Goal: Communication & Community: Answer question/provide support

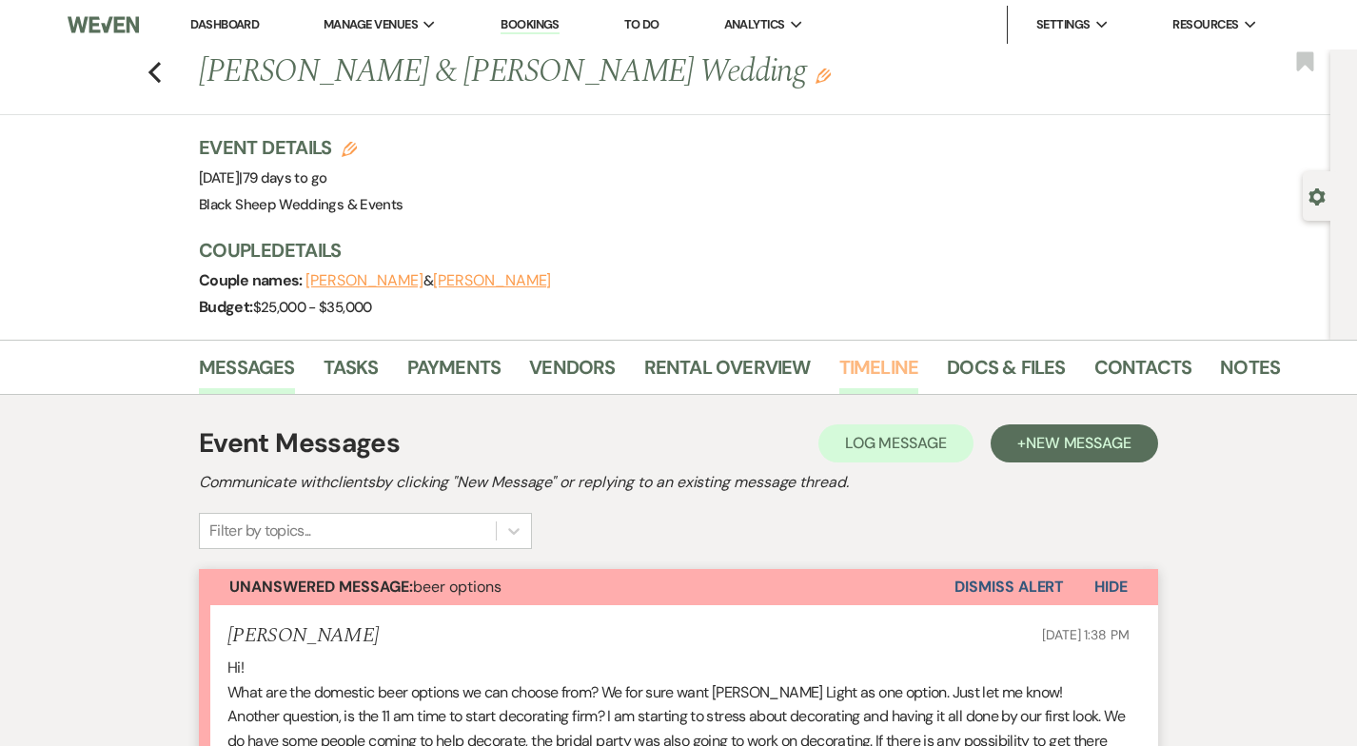
click at [865, 361] on link "Timeline" at bounding box center [879, 373] width 80 height 42
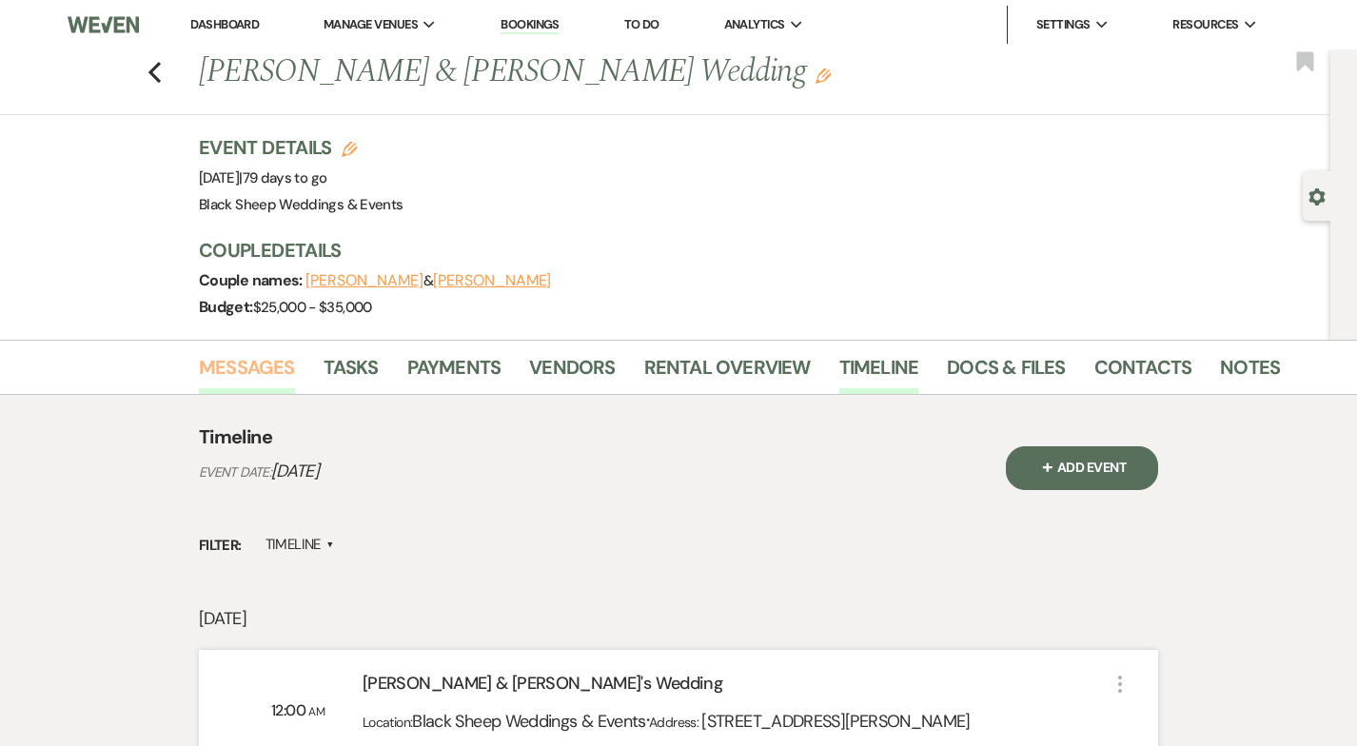
click at [248, 363] on link "Messages" at bounding box center [247, 373] width 96 height 42
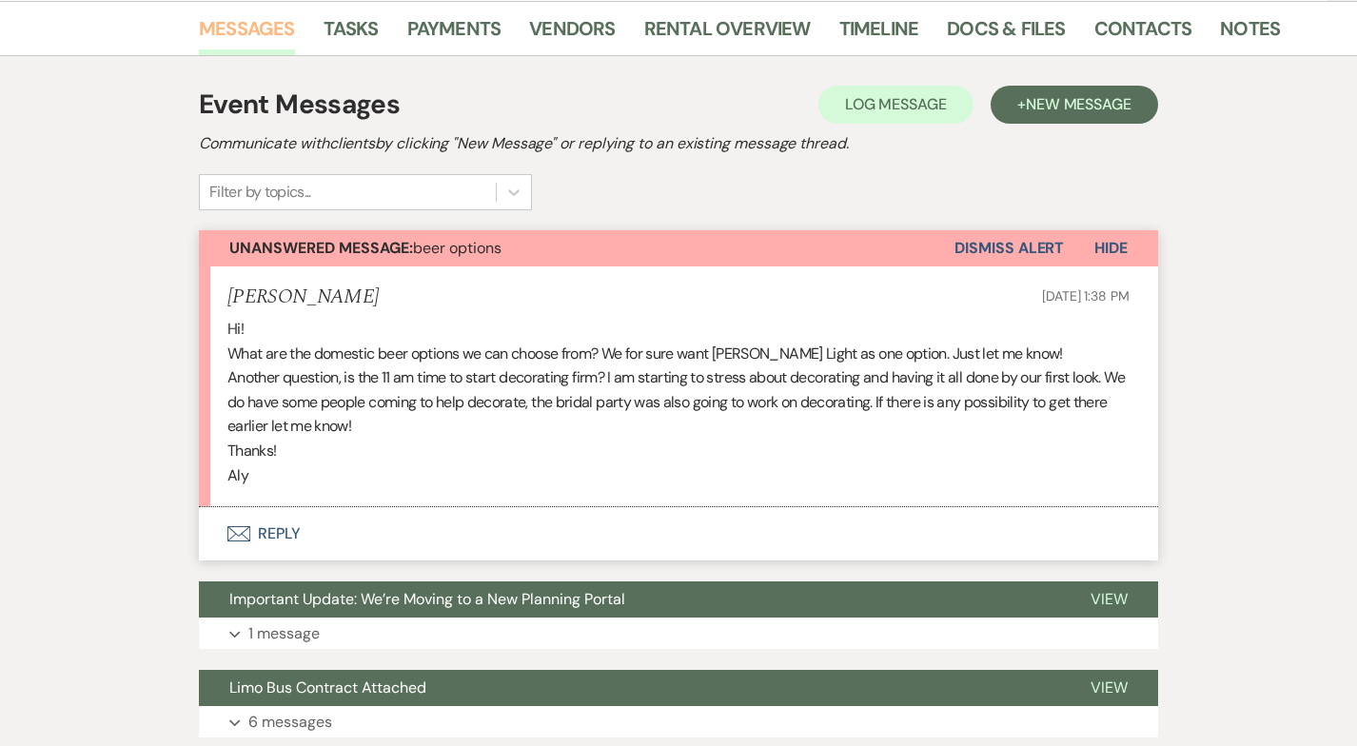
scroll to position [352, 0]
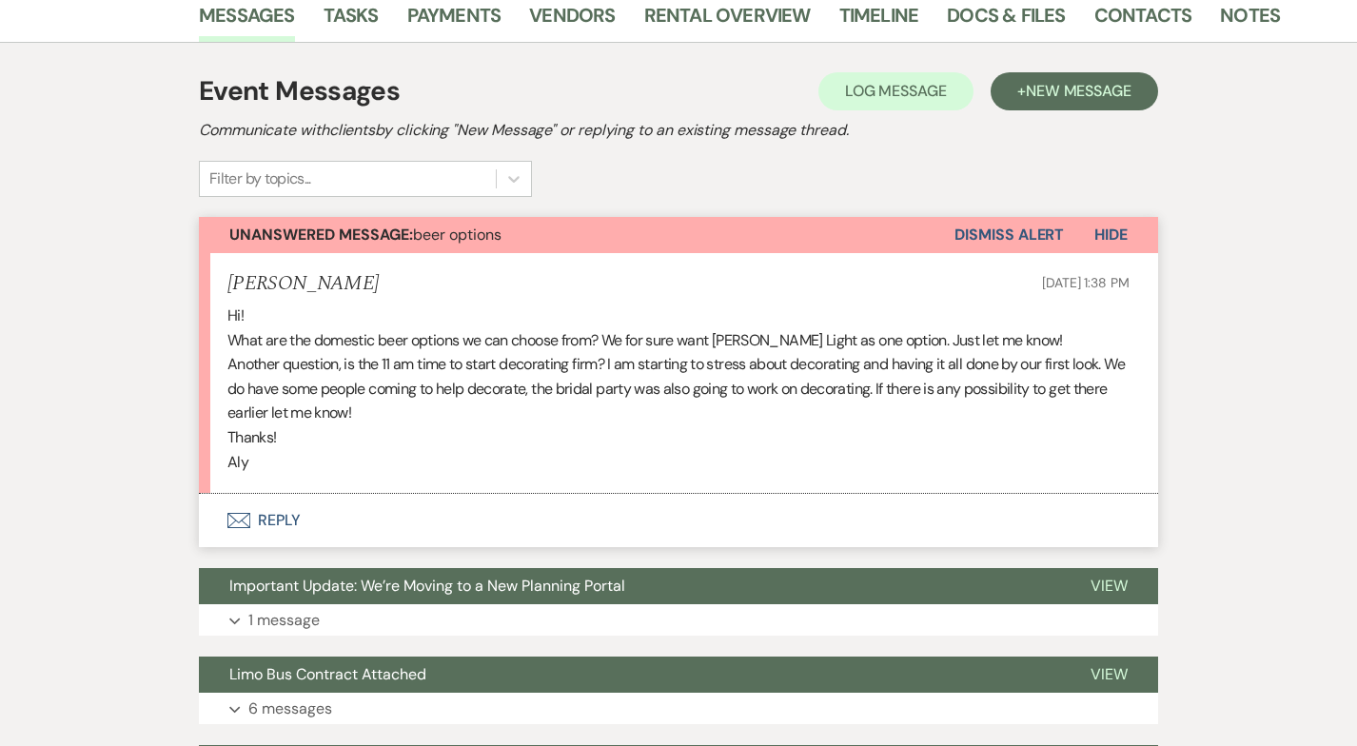
click at [286, 518] on button "Envelope Reply" at bounding box center [678, 520] width 959 height 53
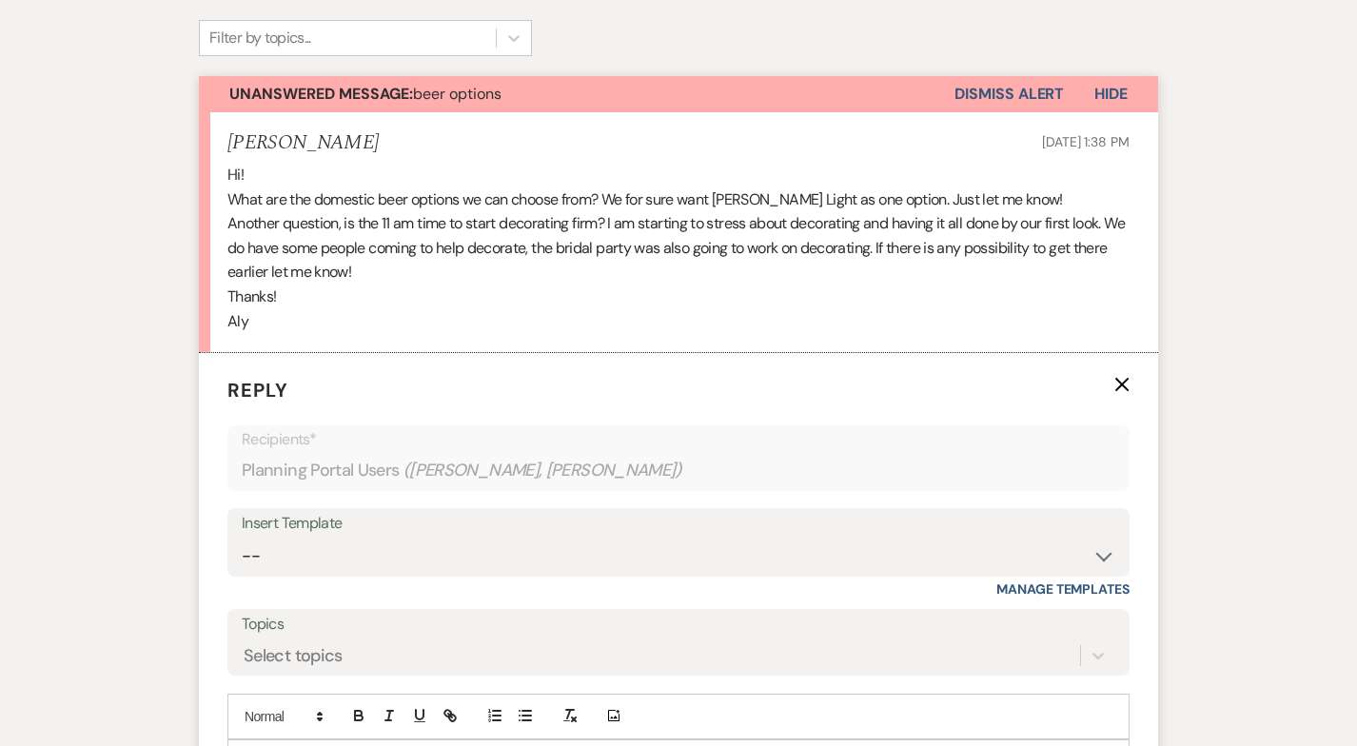
scroll to position [728, 0]
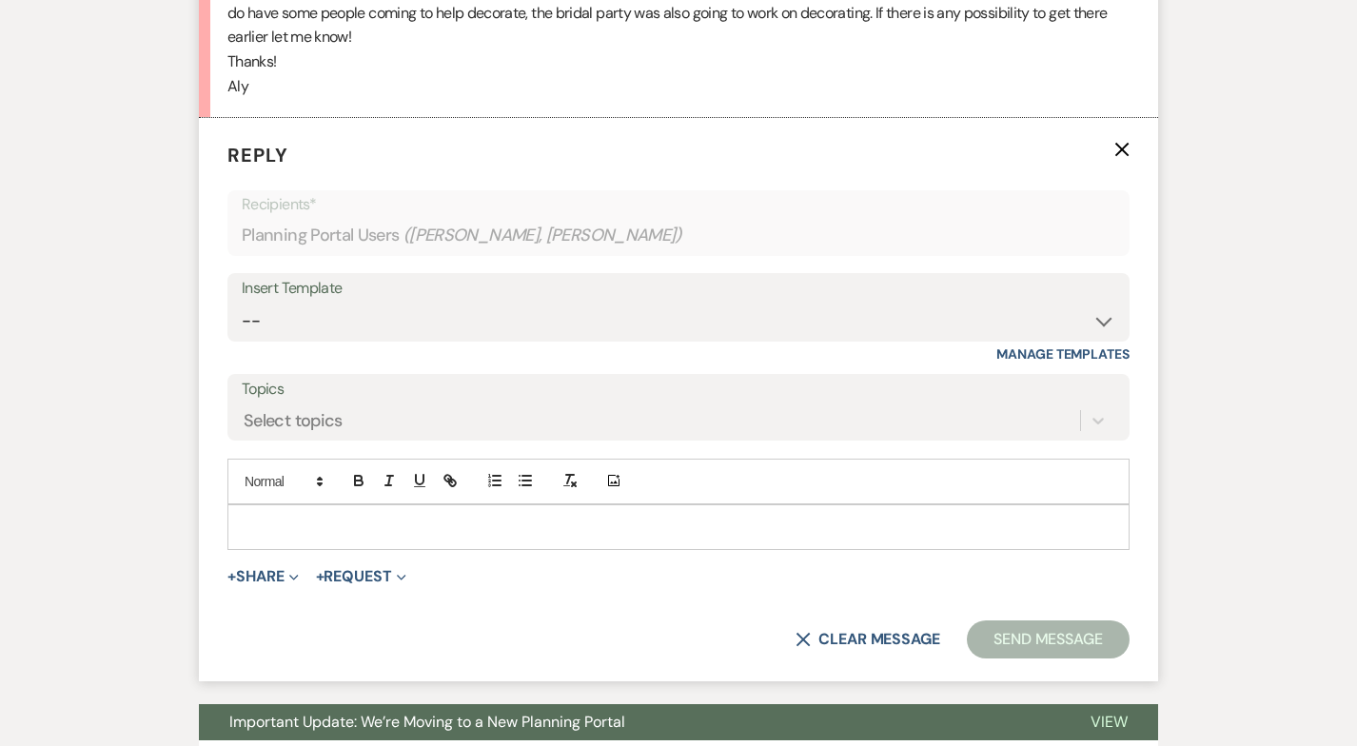
click at [286, 520] on p at bounding box center [678, 527] width 871 height 21
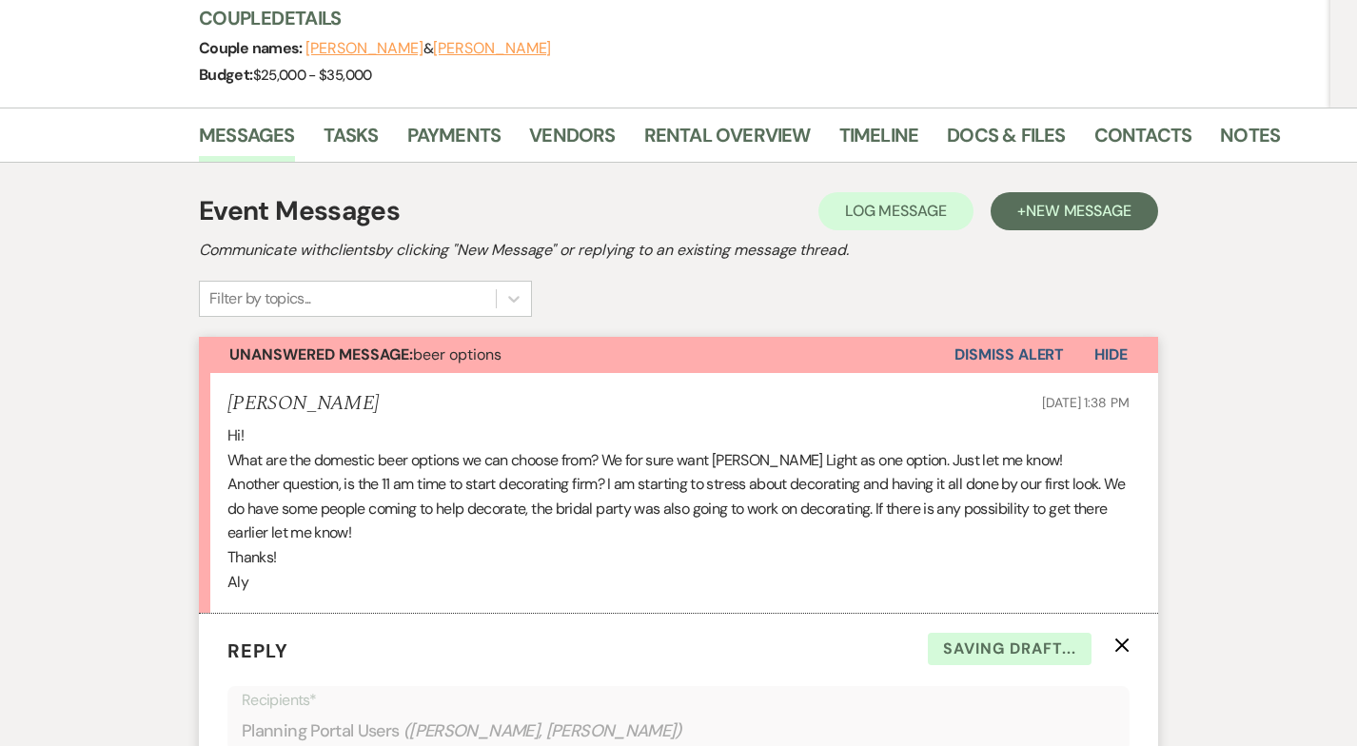
scroll to position [0, 0]
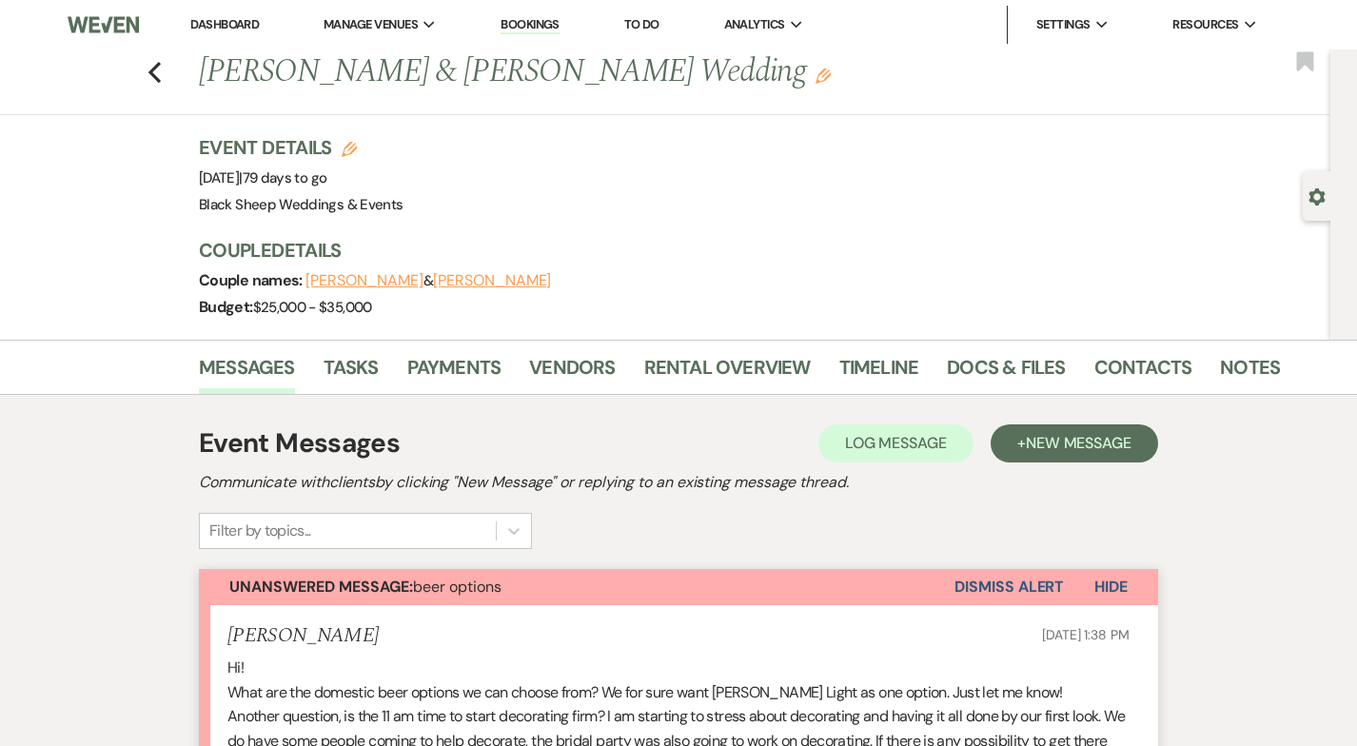
click at [1316, 195] on icon "Gear" at bounding box center [1316, 196] width 17 height 17
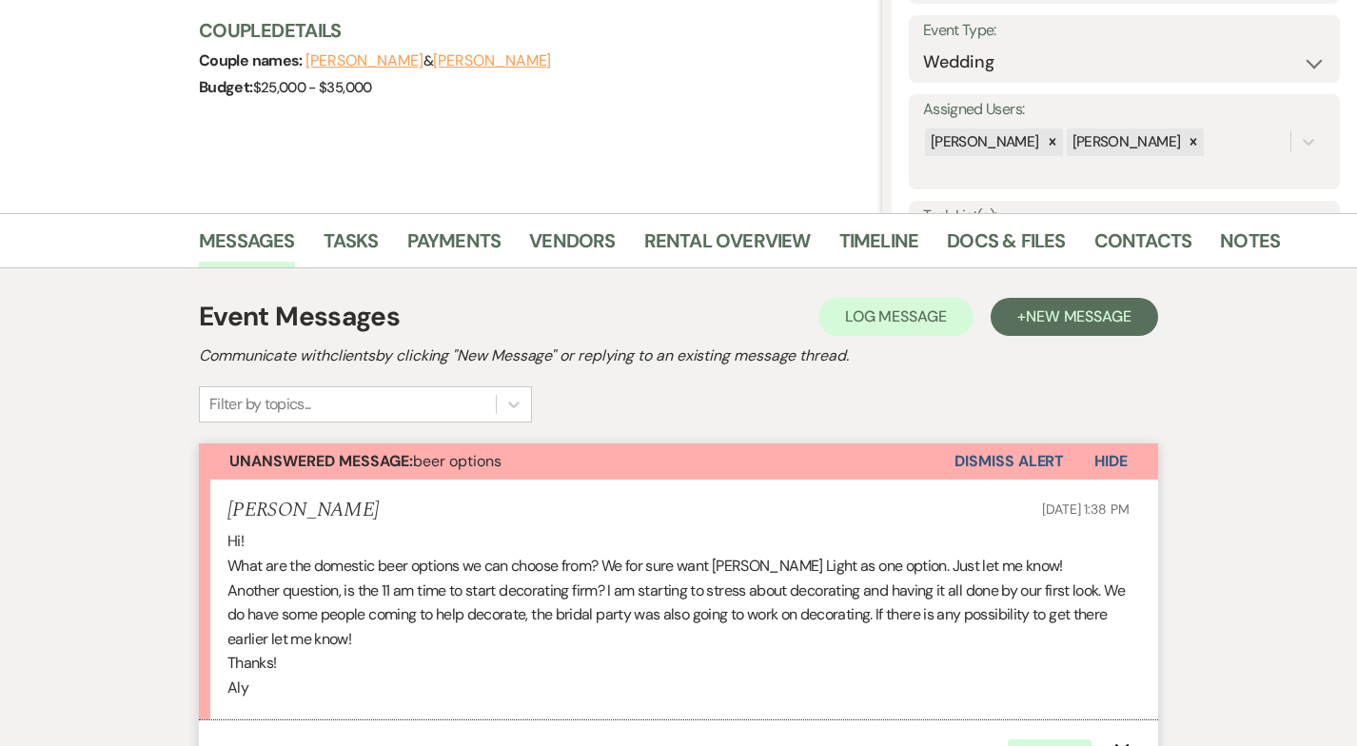
scroll to position [264, 0]
click at [982, 248] on link "Docs & Files" at bounding box center [1006, 247] width 118 height 42
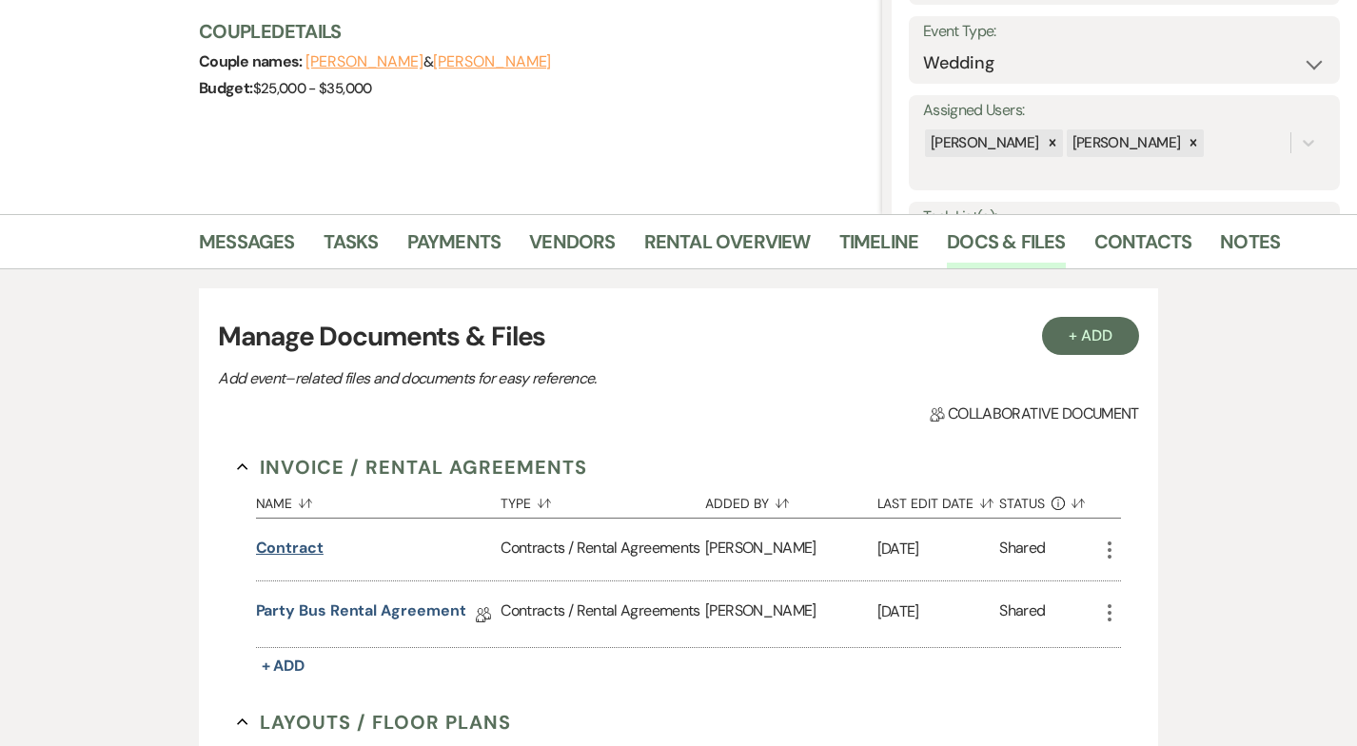
click at [294, 543] on button "Contract" at bounding box center [290, 548] width 68 height 23
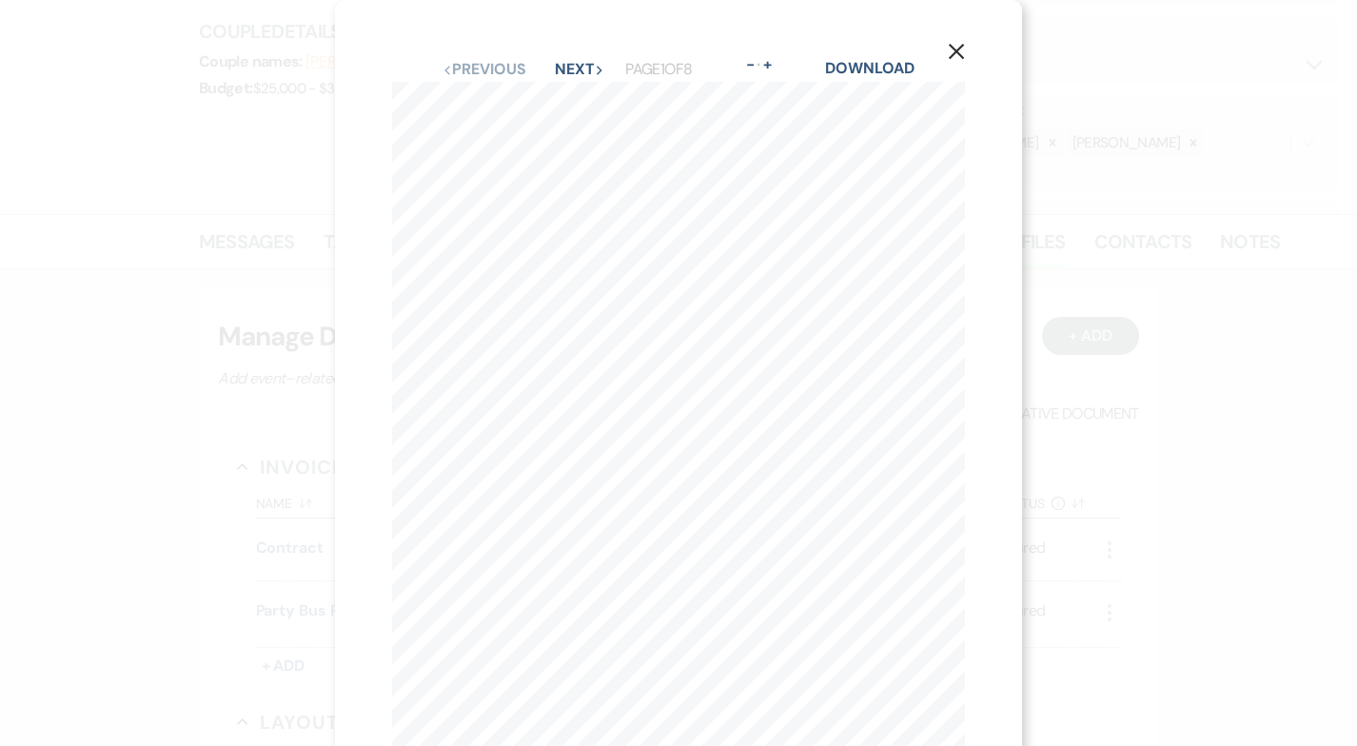
click at [956, 52] on use "button" at bounding box center [956, 51] width 15 height 15
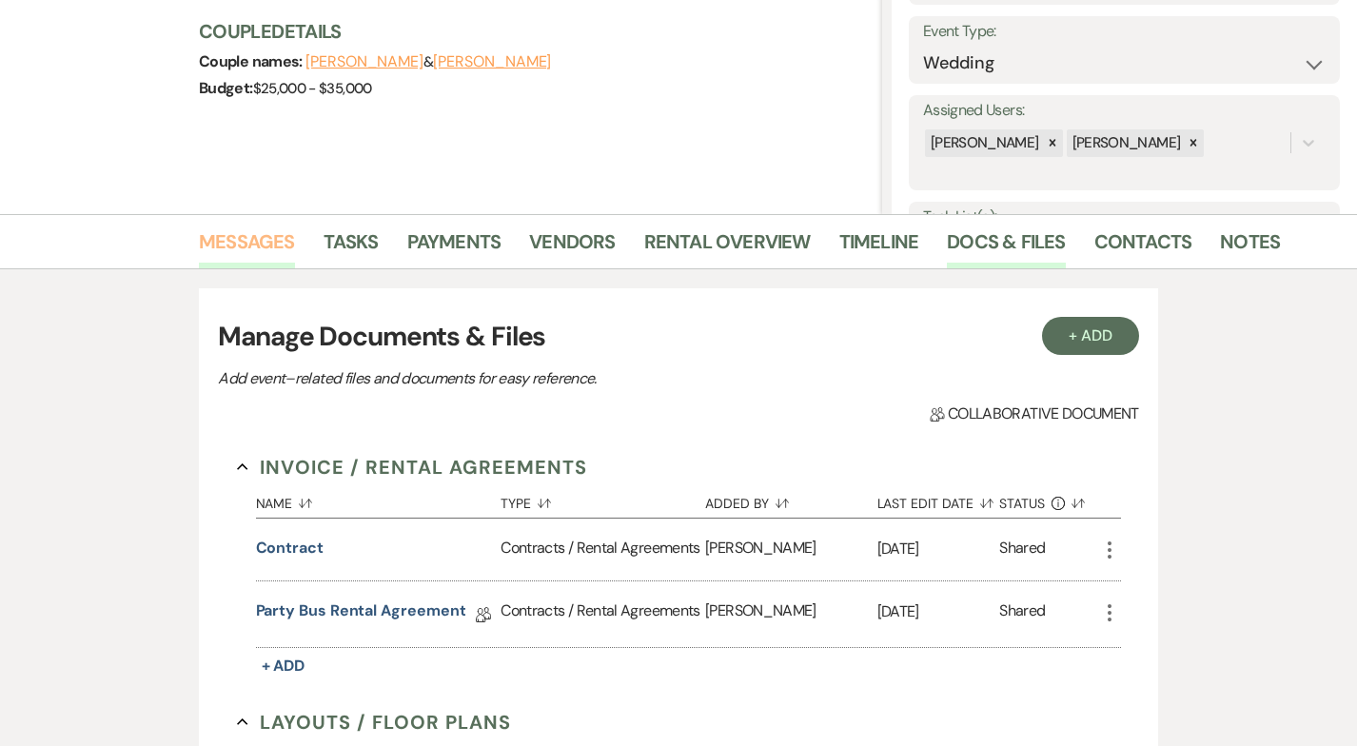
click at [238, 256] on link "Messages" at bounding box center [247, 247] width 96 height 42
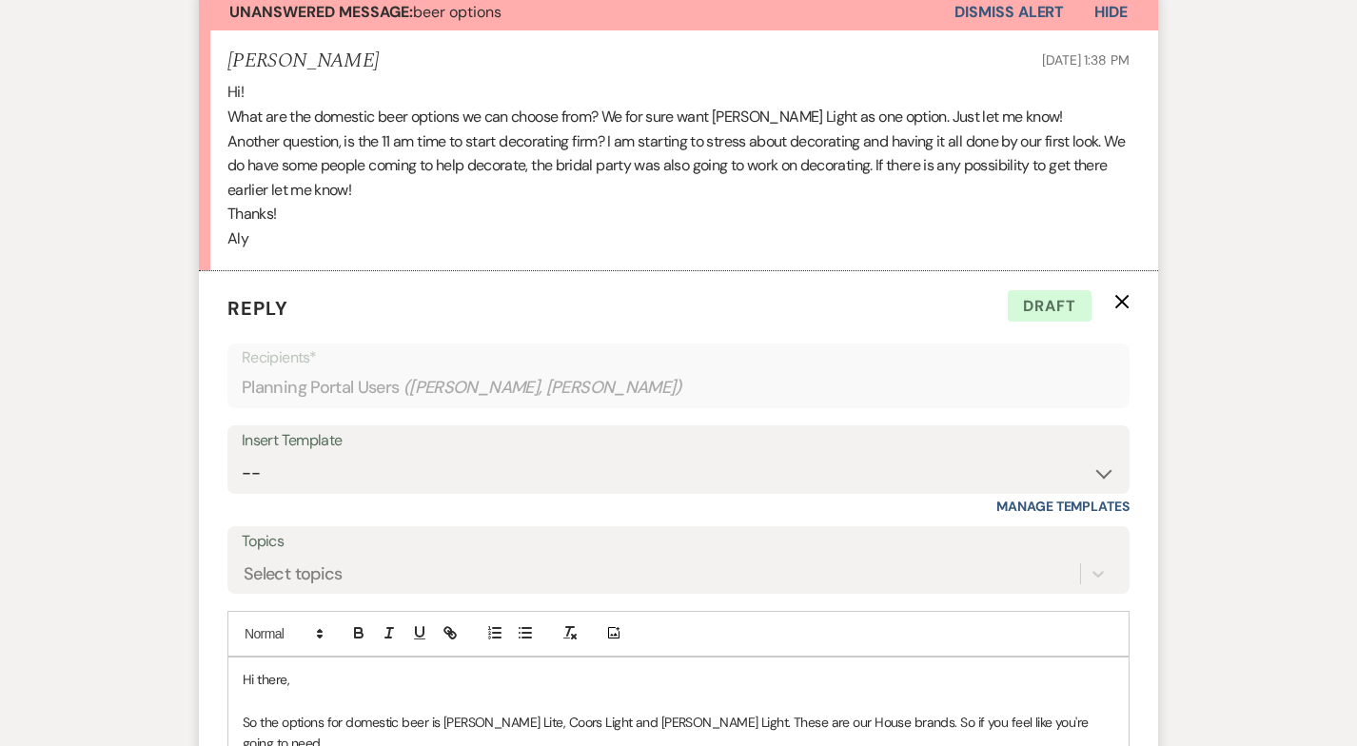
scroll to position [789, 0]
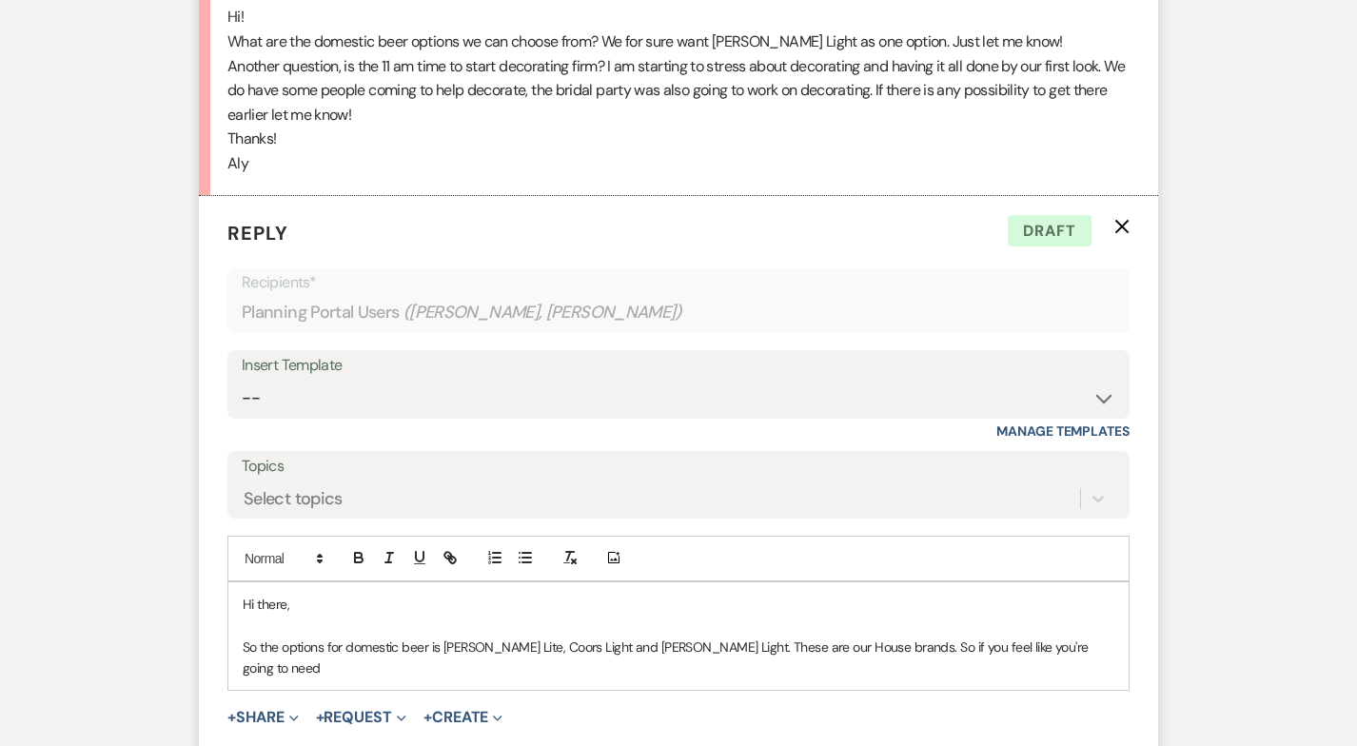
click at [1058, 641] on p "So the options for domestic beer is [PERSON_NAME] Lite, Coors Light and [PERSON…" at bounding box center [678, 657] width 871 height 43
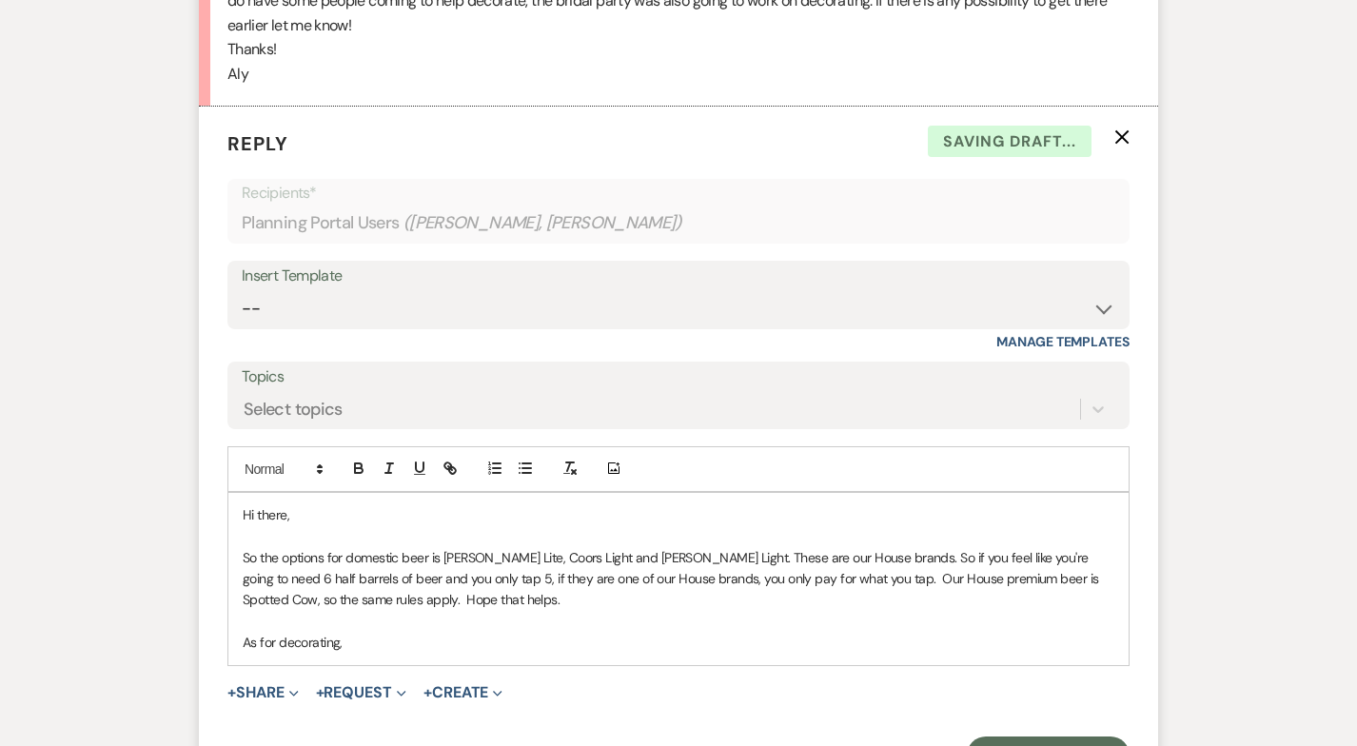
scroll to position [895, 0]
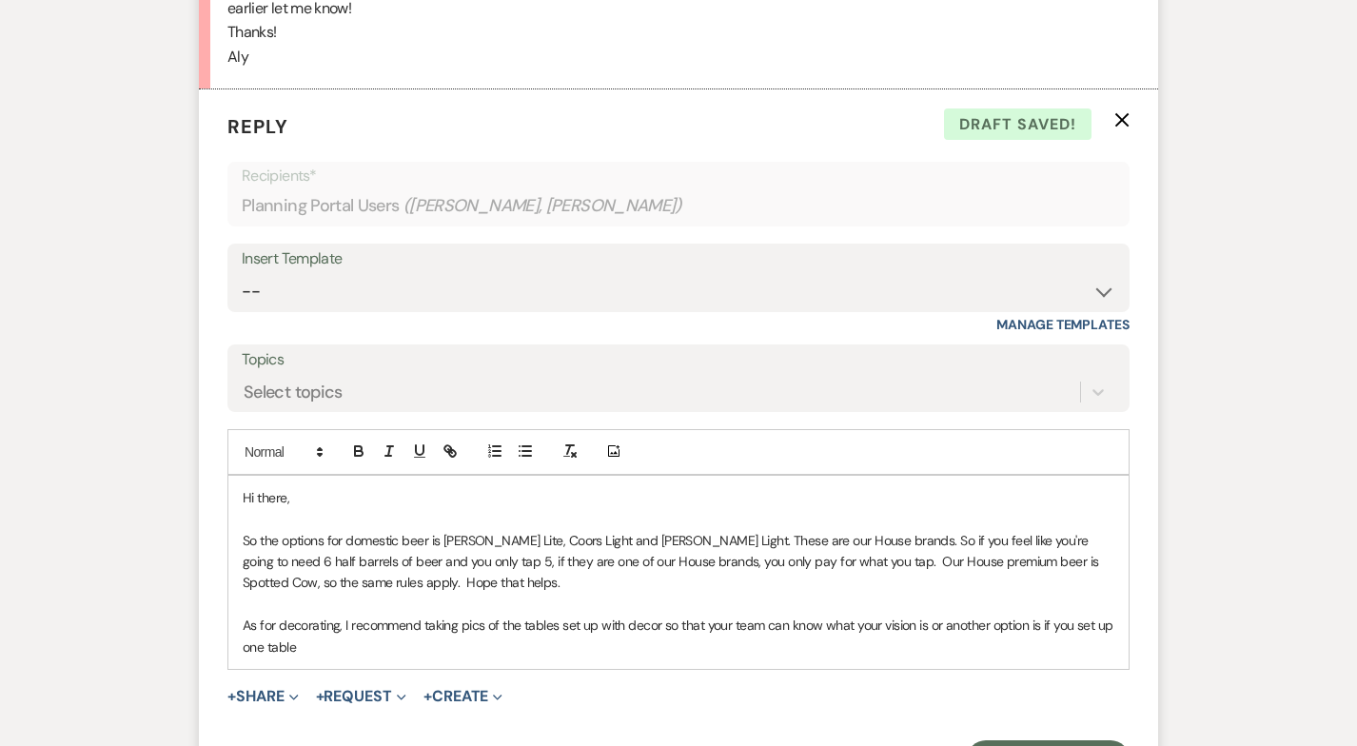
click at [269, 638] on p "As for decorating, I recommend taking pics of the tables set up with decor so t…" at bounding box center [678, 636] width 871 height 43
click at [338, 648] on p "As for decorating, I recommend taking pics of the tables set up with decor so t…" at bounding box center [678, 636] width 871 height 43
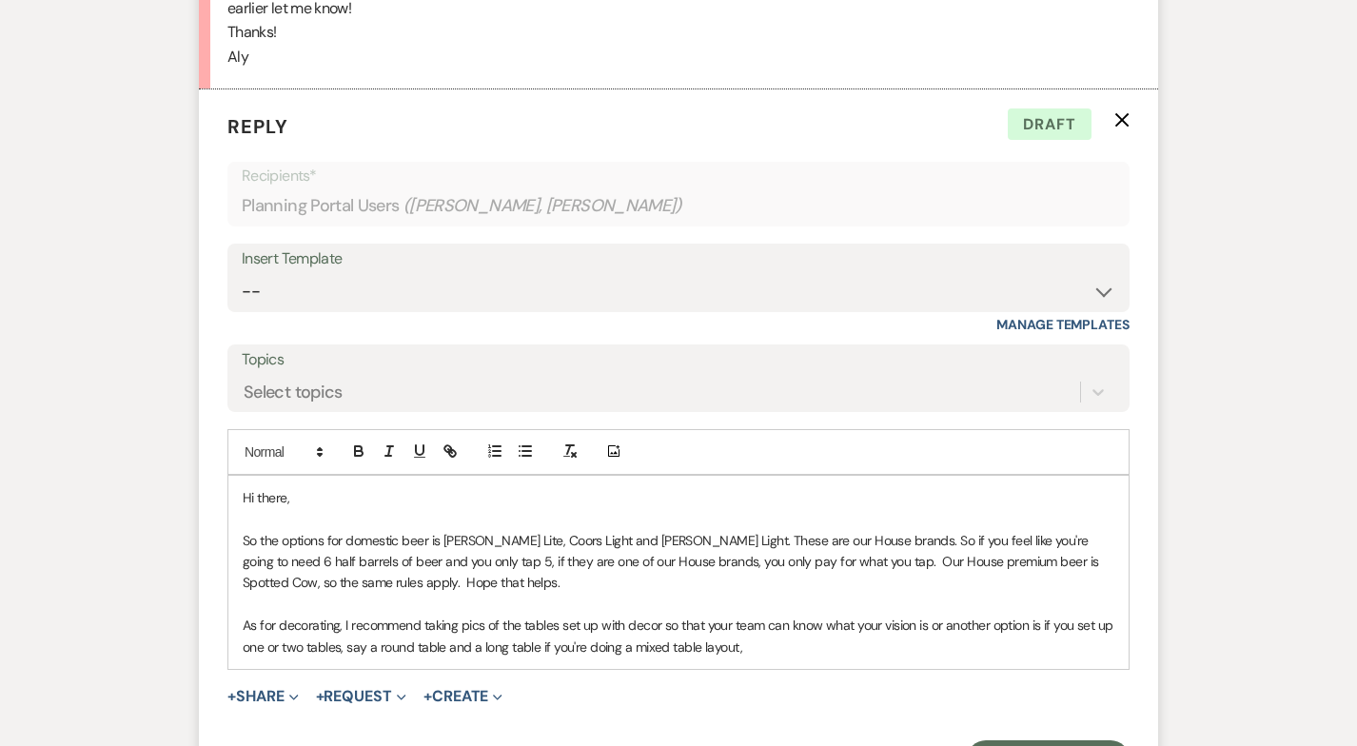
click at [1044, 625] on p "As for decorating, I recommend taking pics of the tables set up with decor so t…" at bounding box center [678, 636] width 871 height 43
click at [320, 650] on p "As for decorating, I recommend taking pics of the tables set up with decor so t…" at bounding box center [678, 636] width 871 height 43
click at [335, 646] on p "As for decorating, I recommend taking pics of the tables set up with decor so t…" at bounding box center [678, 636] width 871 height 43
click at [918, 645] on p "As for decorating, I recommend taking pics of the tables set up with decor so t…" at bounding box center [678, 636] width 871 height 43
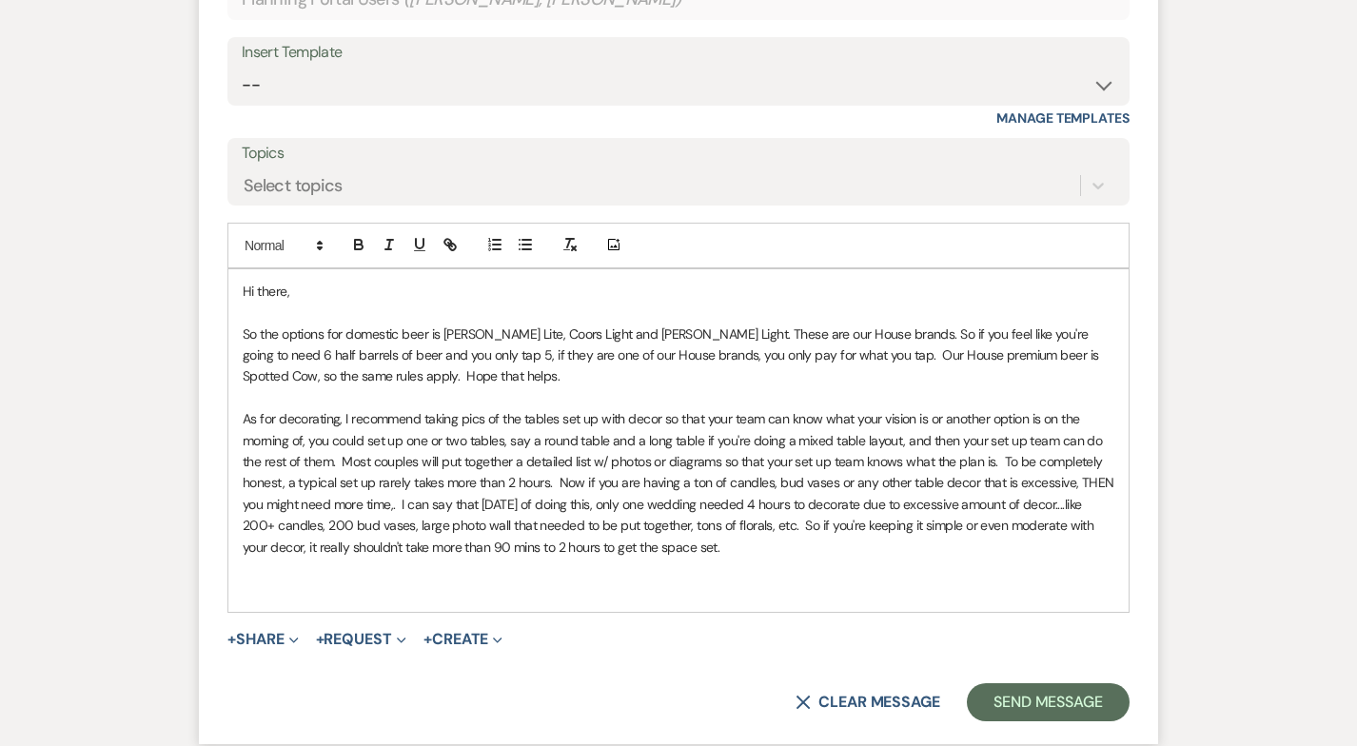
scroll to position [1097, 0]
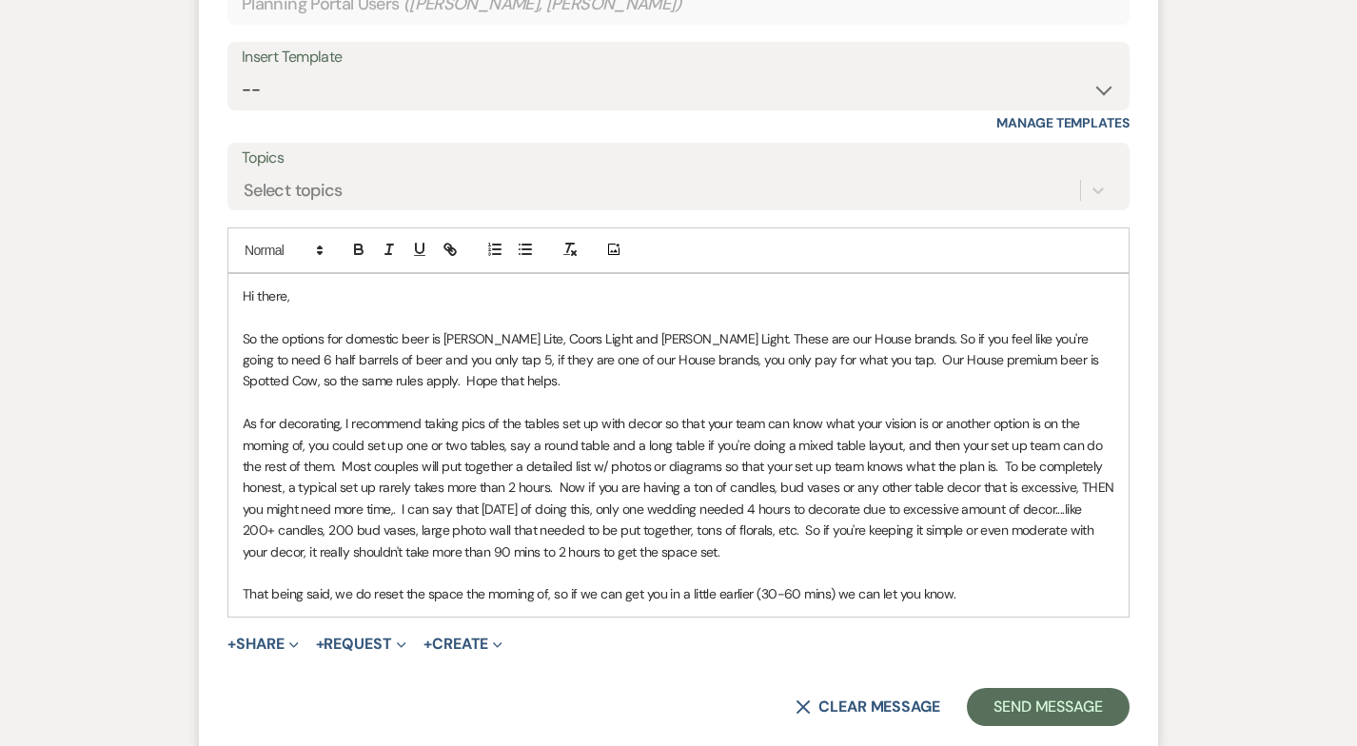
click at [855, 597] on p "That being said, we do reset the space the morning of, so if we can get you in …" at bounding box center [678, 593] width 871 height 21
click at [878, 588] on p "That being said, we do reset the space the morning of, so if we can get you in …" at bounding box center [678, 593] width 871 height 21
click at [1067, 600] on p "That being said, we do reset the space the morning of, so if we can get you in …" at bounding box center [678, 593] width 871 height 21
click at [1038, 694] on button "Send Message" at bounding box center [1048, 707] width 163 height 38
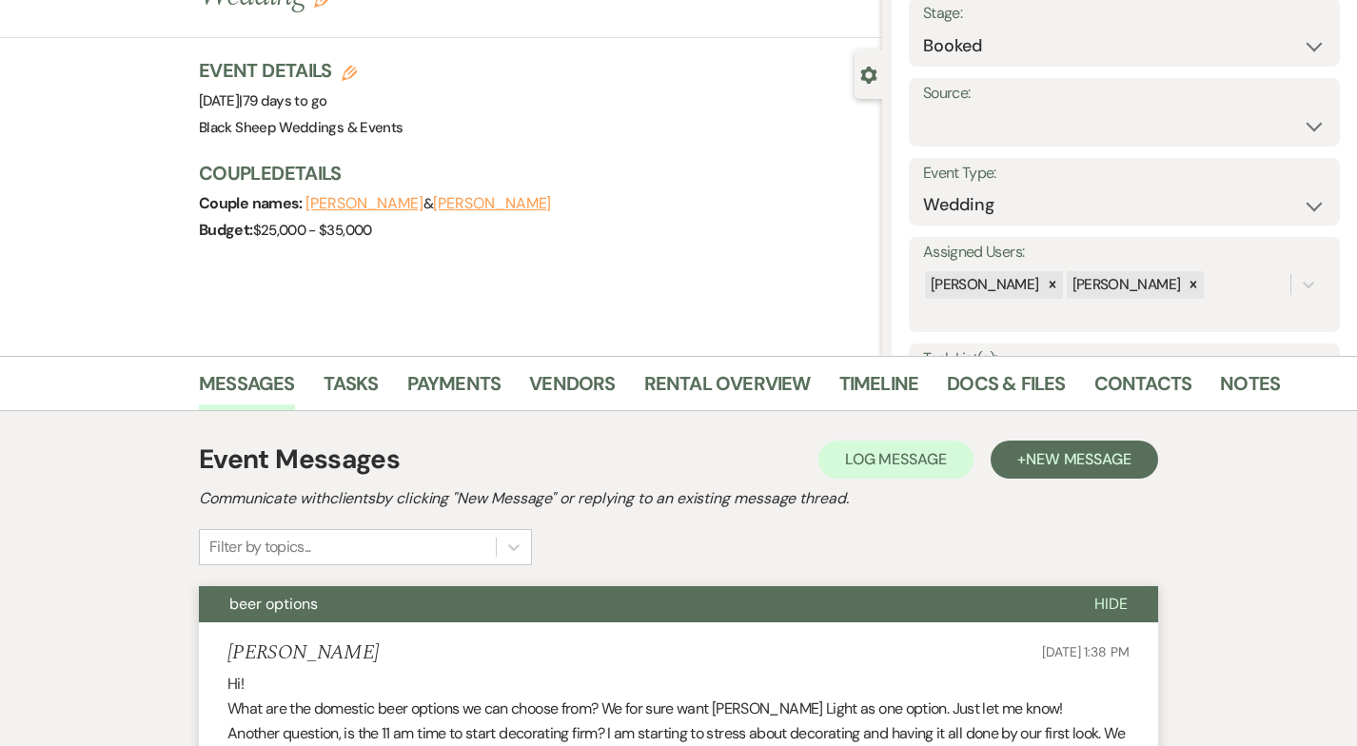
scroll to position [0, 0]
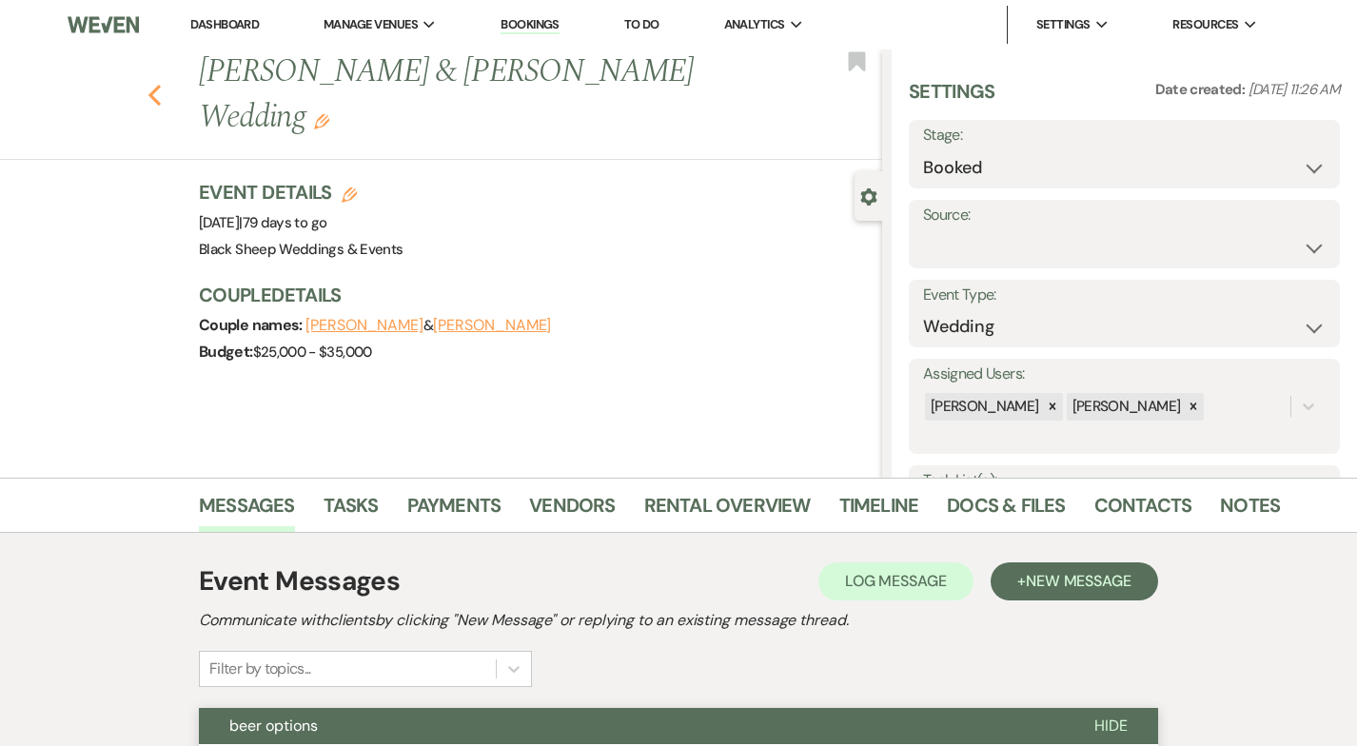
click at [156, 85] on use "button" at bounding box center [154, 95] width 12 height 21
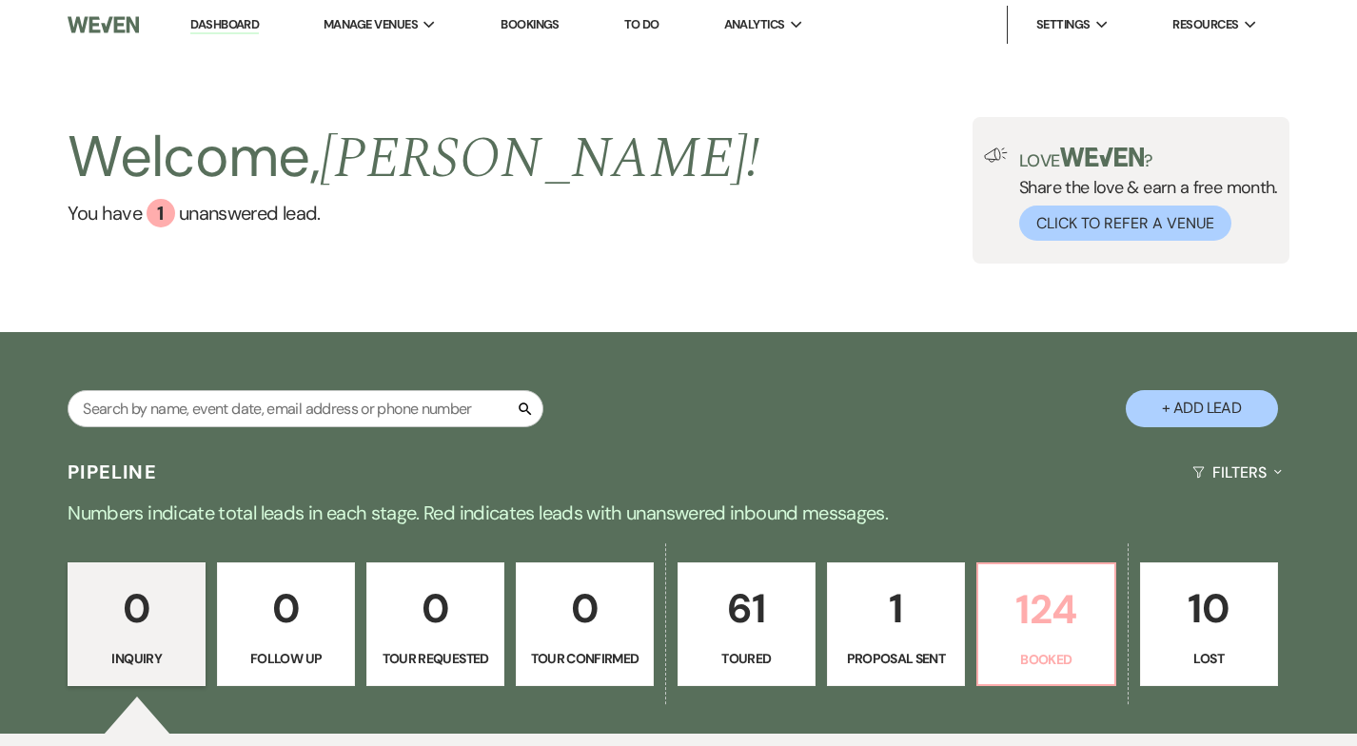
click at [1067, 647] on link "124 Booked" at bounding box center [1046, 624] width 140 height 124
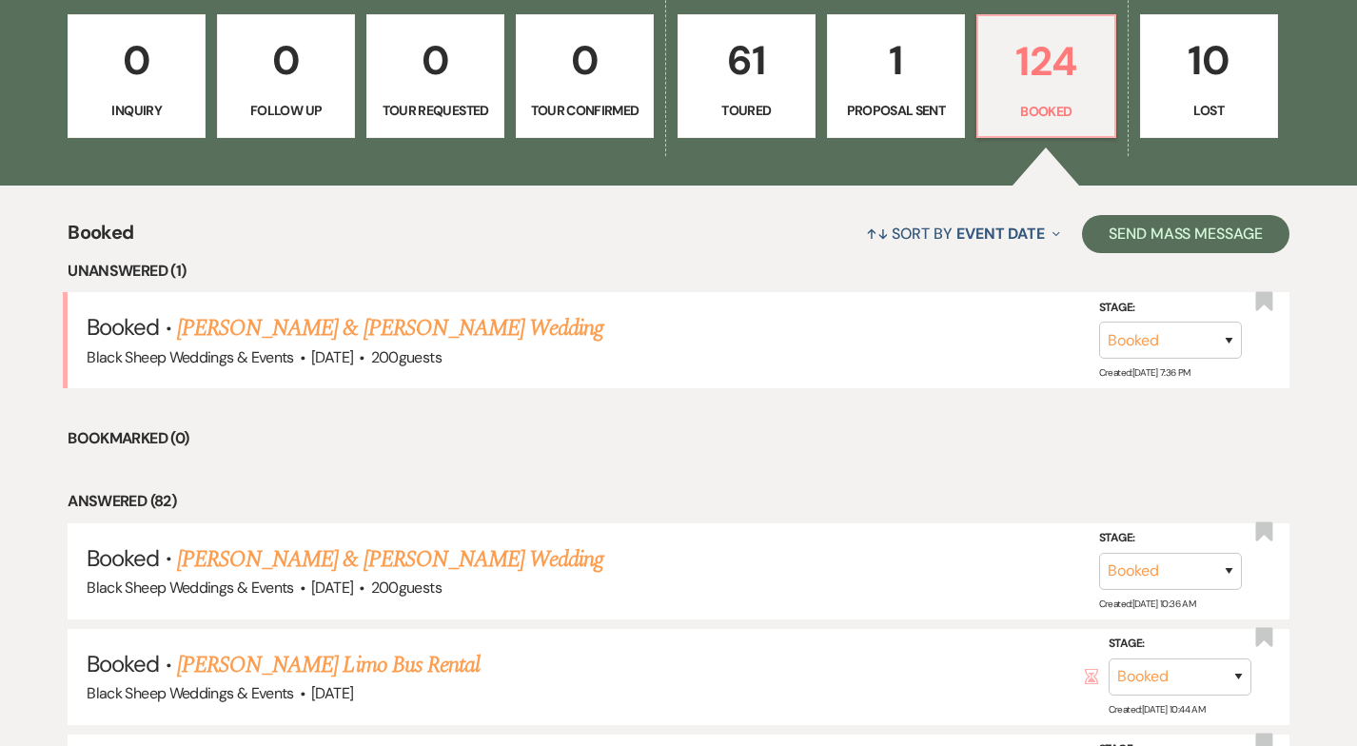
scroll to position [551, 0]
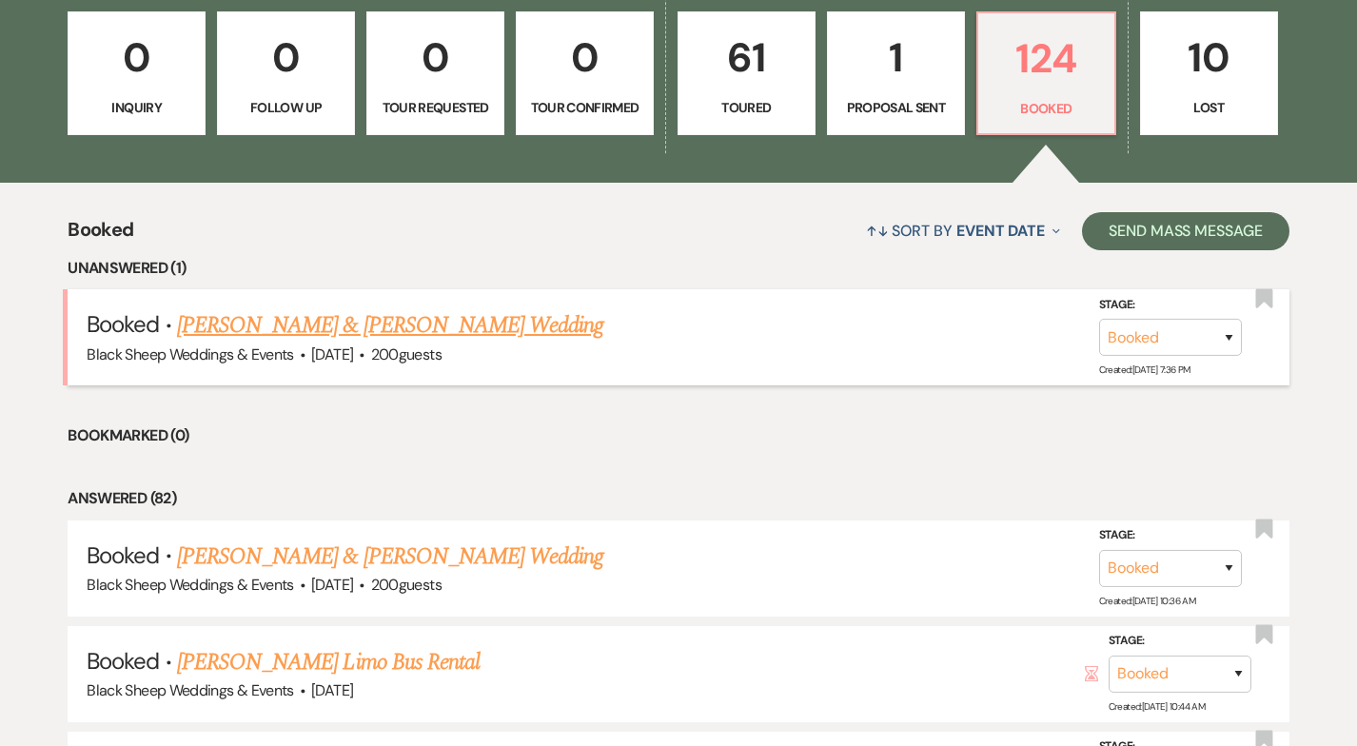
click at [387, 326] on link "[PERSON_NAME] & [PERSON_NAME] Wedding" at bounding box center [390, 325] width 426 height 34
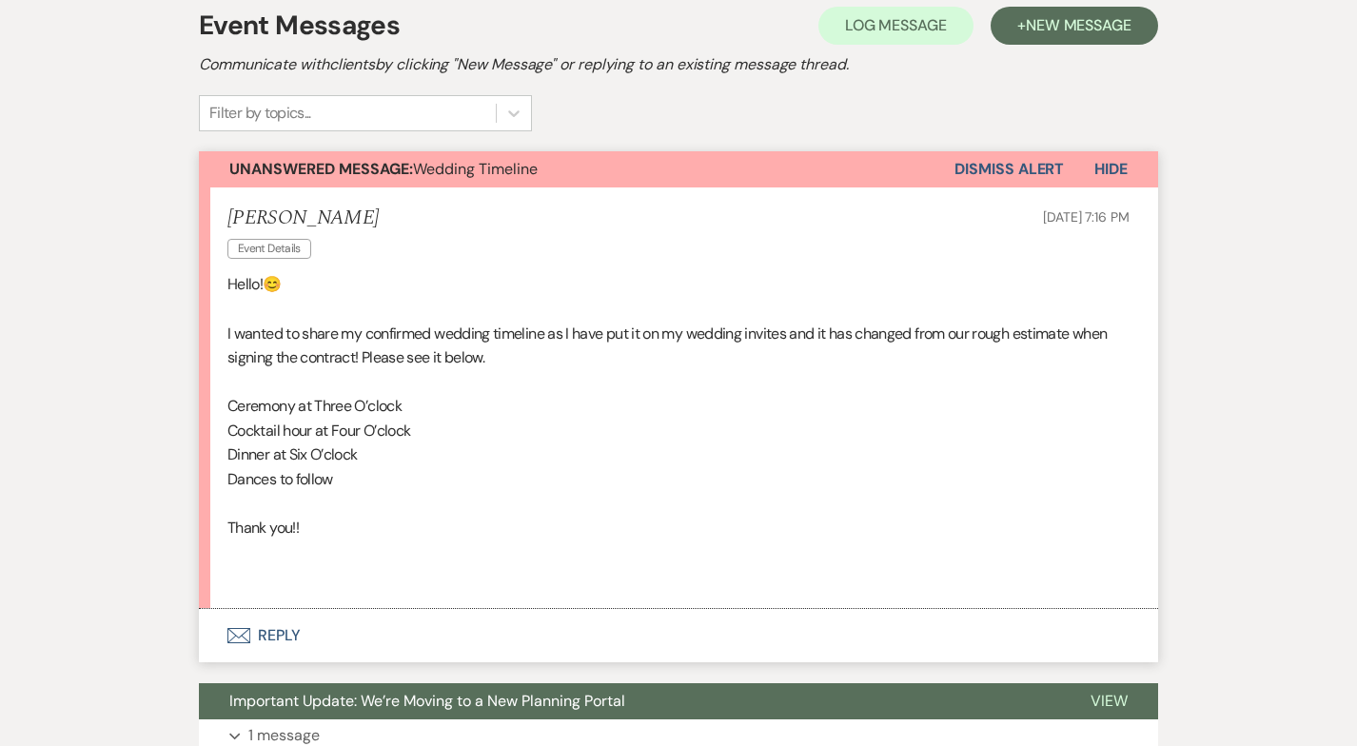
scroll to position [637, 0]
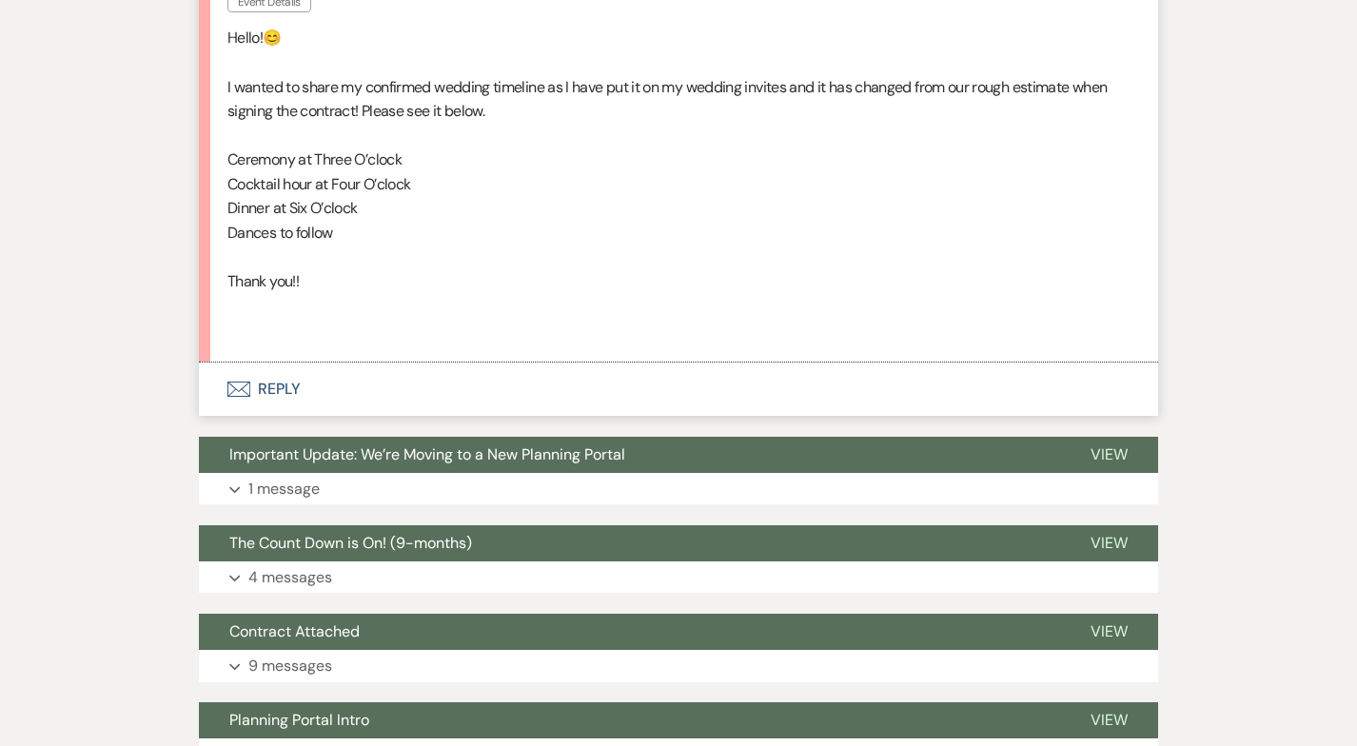
click at [270, 390] on button "Envelope Reply" at bounding box center [678, 388] width 959 height 53
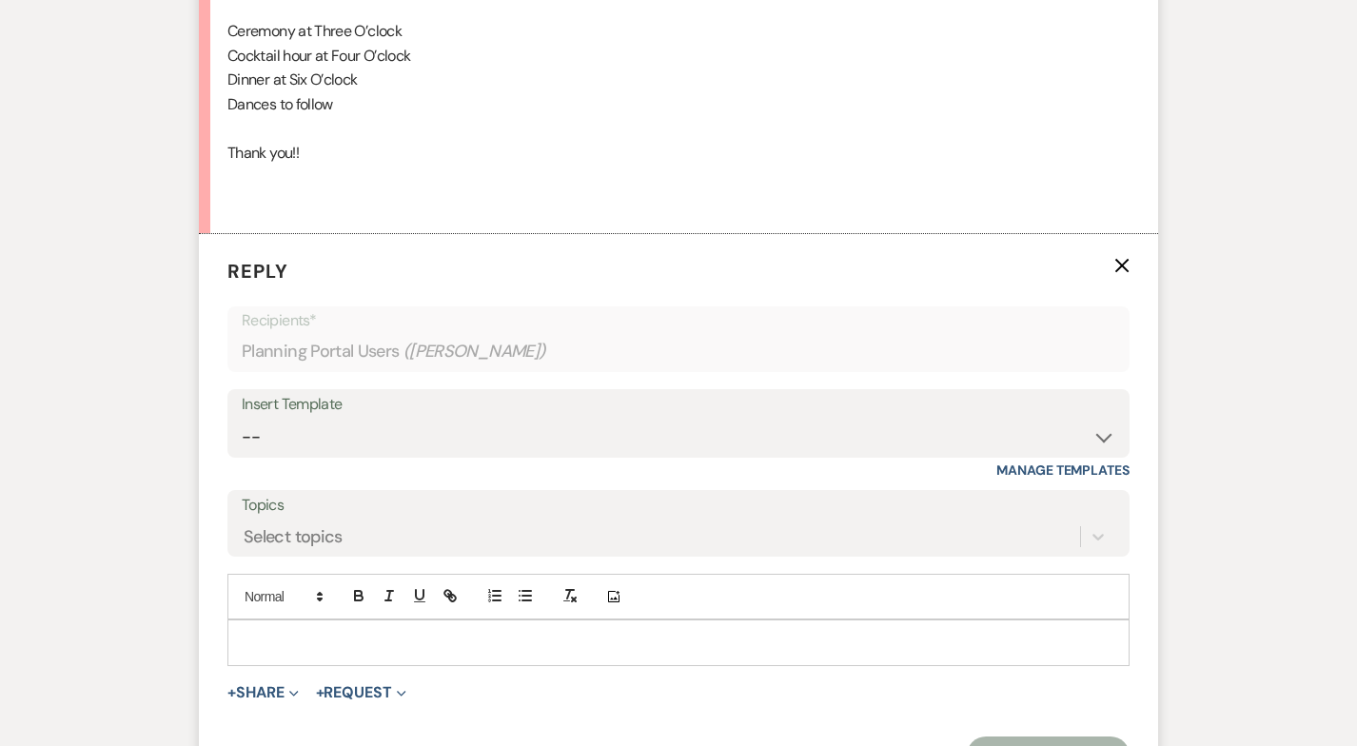
scroll to position [773, 0]
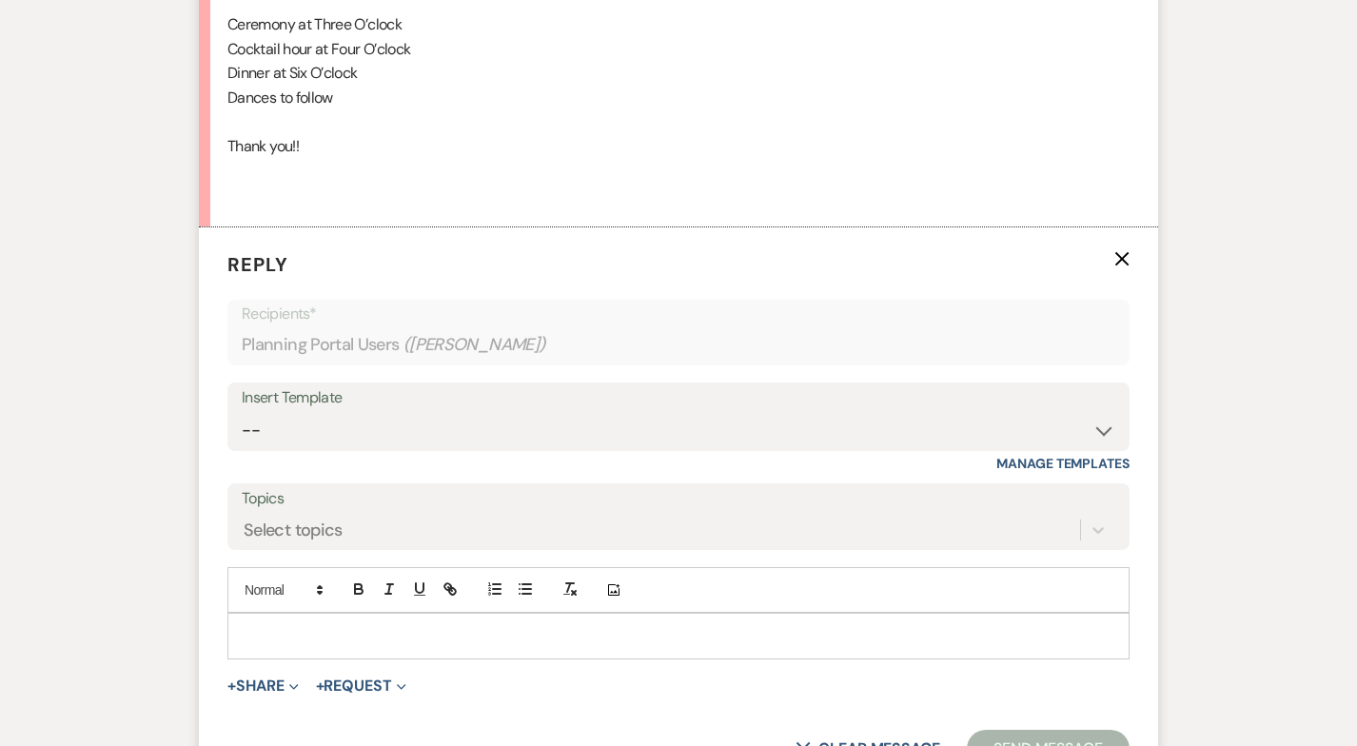
click at [296, 635] on p at bounding box center [678, 635] width 871 height 21
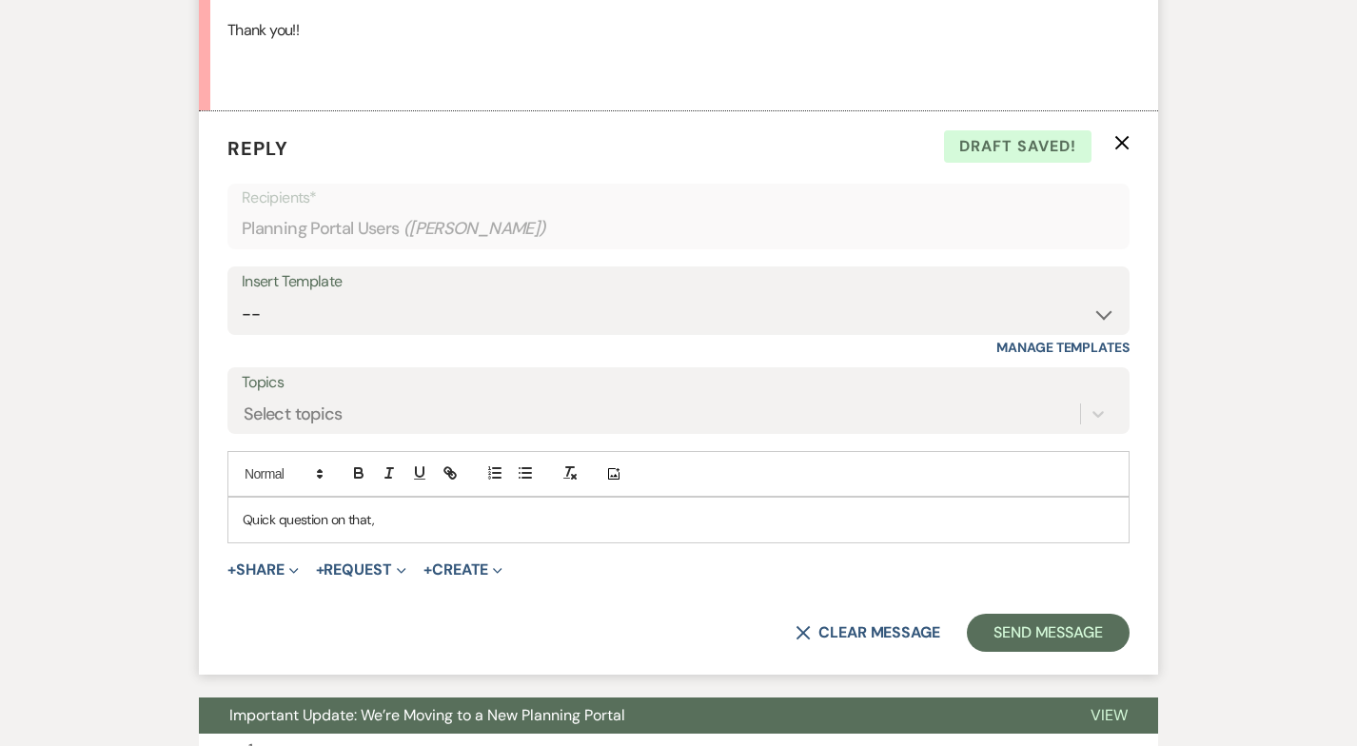
scroll to position [916, 0]
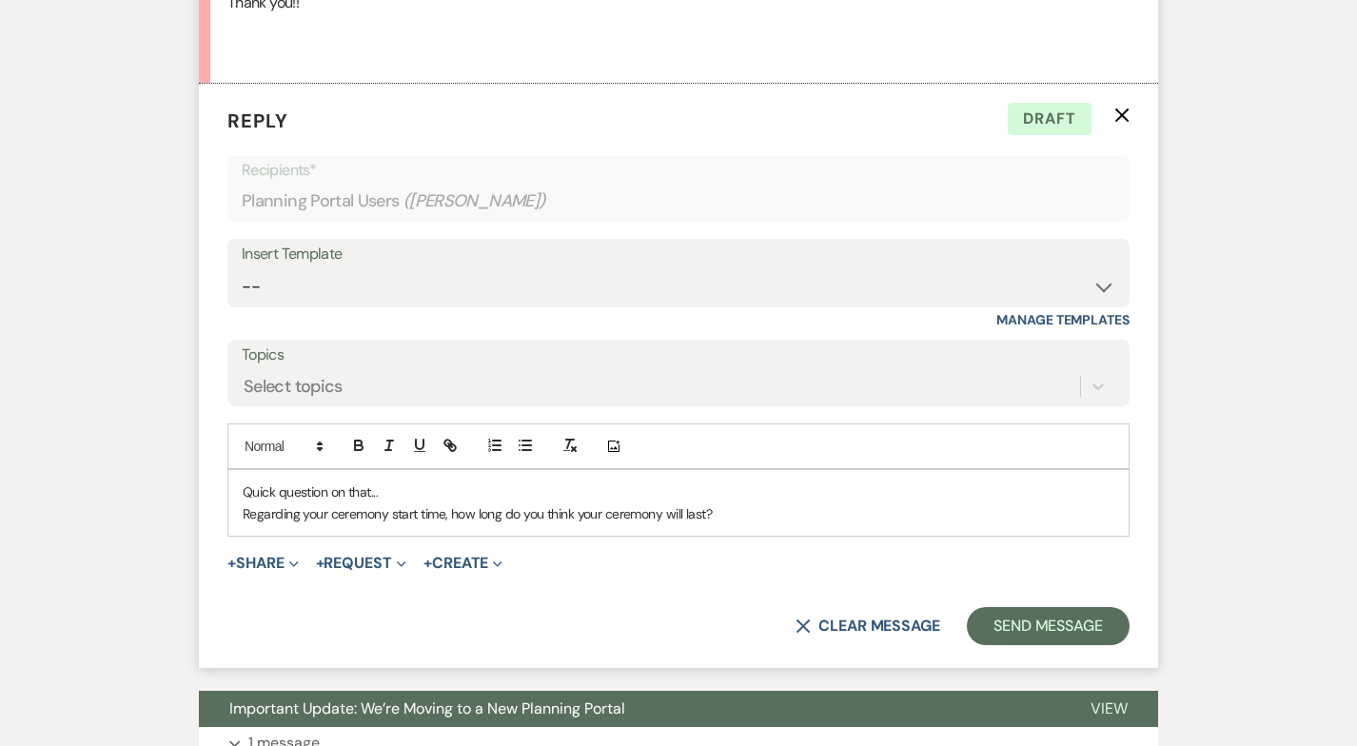
click at [243, 492] on p "Quick question on that..." at bounding box center [678, 491] width 871 height 21
click at [309, 494] on p "Just some Quick question on that..." at bounding box center [678, 491] width 871 height 21
click at [387, 495] on p "Just some quick question on that..." at bounding box center [678, 491] width 871 height 21
click at [243, 514] on p "Regarding your ceremony start time, how long do you think your ceremony will la…" at bounding box center [678, 513] width 871 height 21
click at [497, 440] on line "button" at bounding box center [497, 440] width 8 height 0
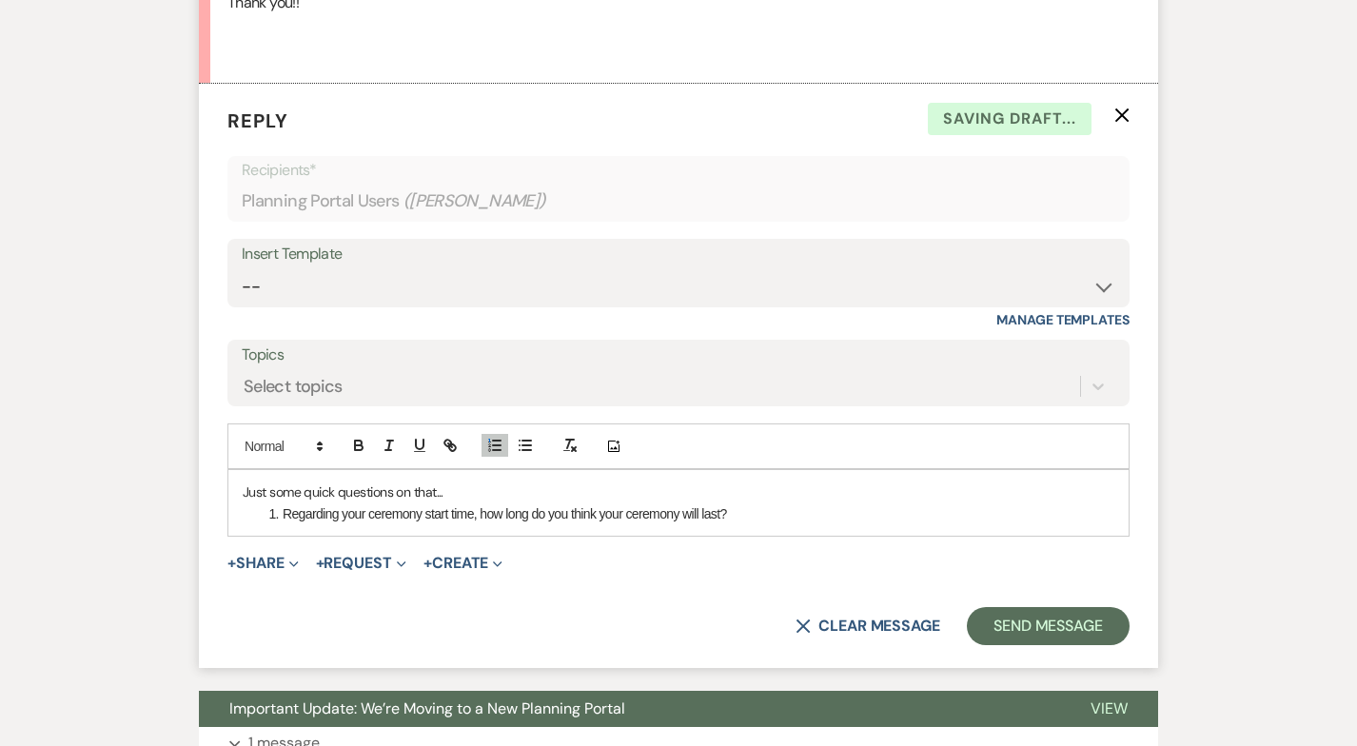
click at [751, 518] on li "Regarding your ceremony start time, how long do you think your ceremony will la…" at bounding box center [688, 513] width 851 height 21
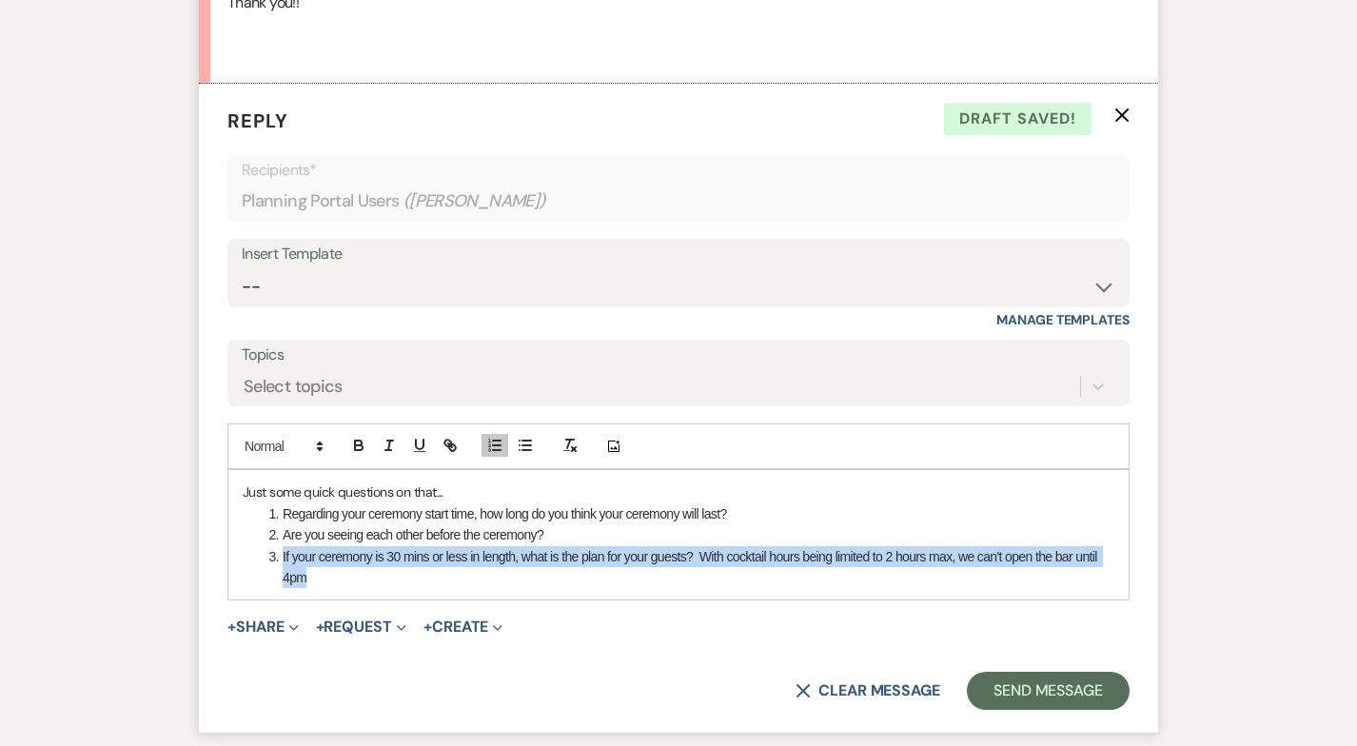
drag, startPoint x: 315, startPoint y: 589, endPoint x: 260, endPoint y: 562, distance: 61.3
click at [260, 562] on div "Just some quick questions on that... Regarding your ceremony start time, how lo…" at bounding box center [678, 534] width 900 height 129
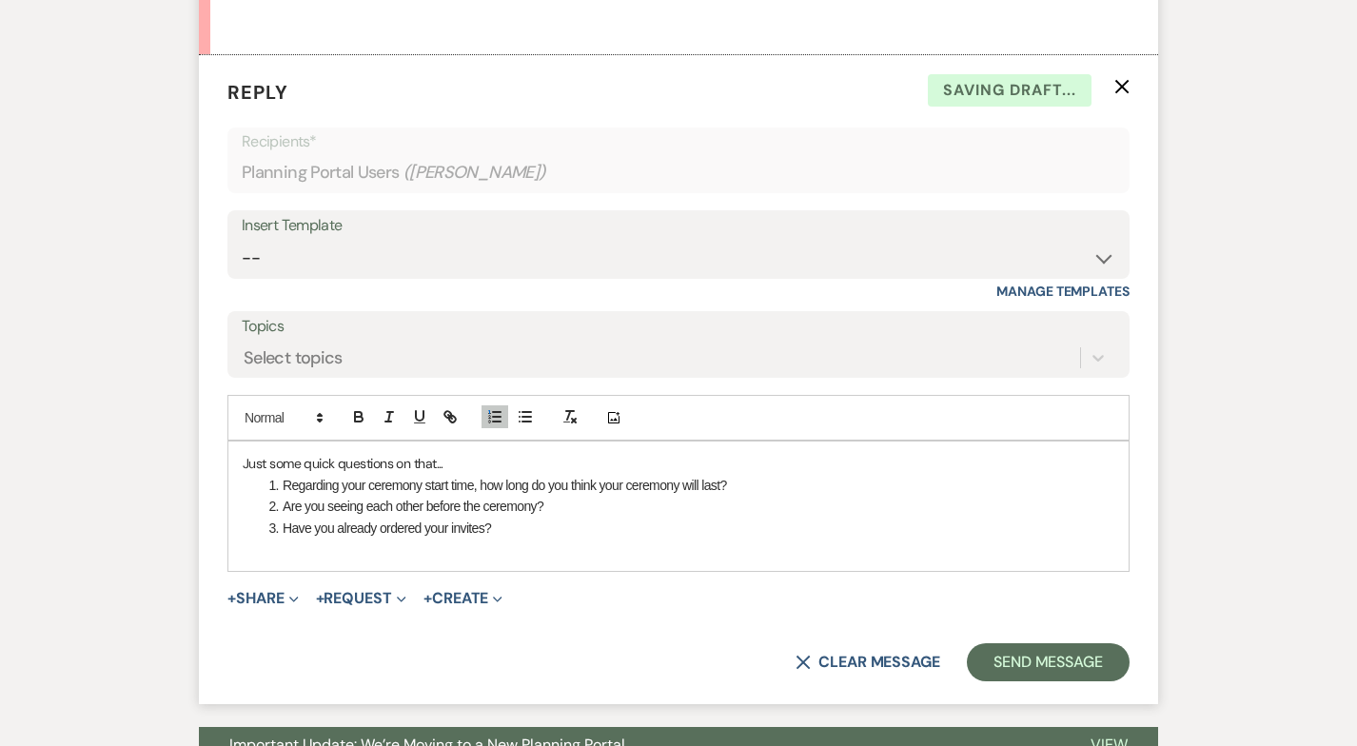
scroll to position [947, 0]
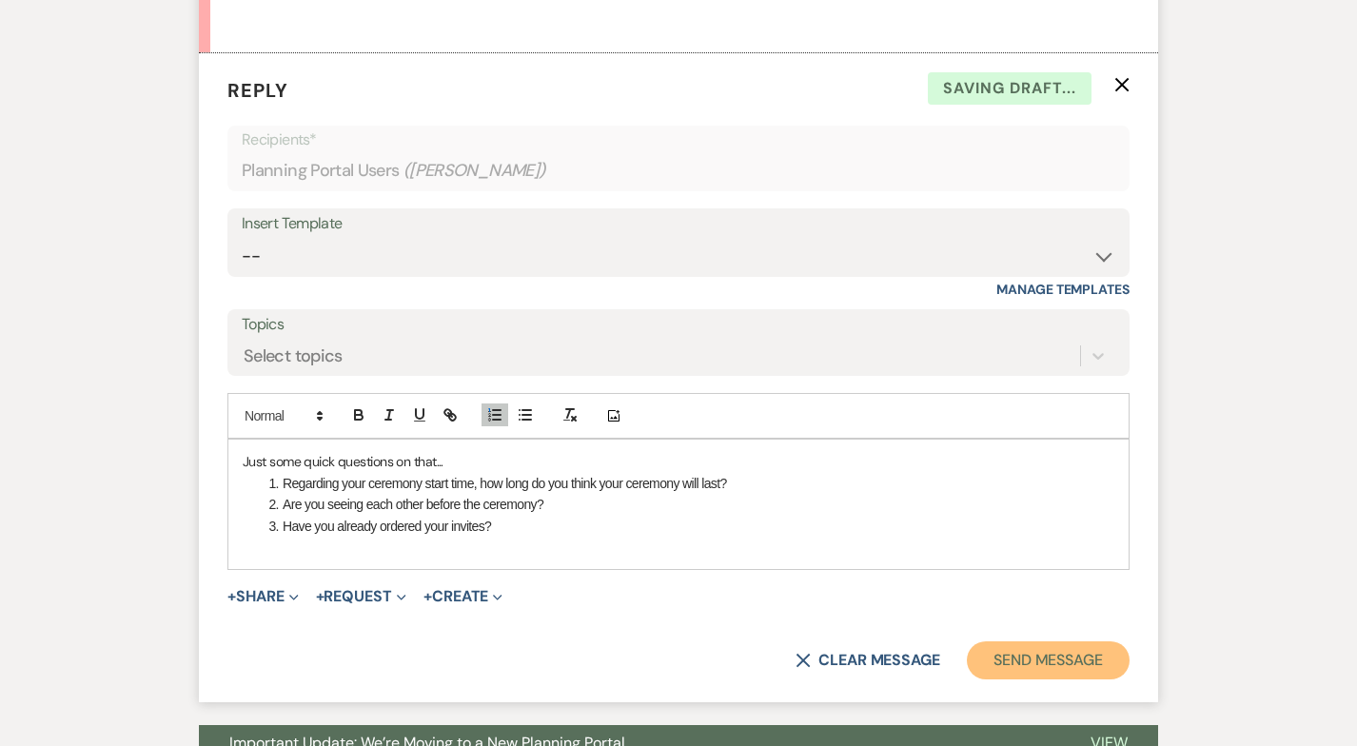
click at [1036, 663] on button "Send Message" at bounding box center [1048, 660] width 163 height 38
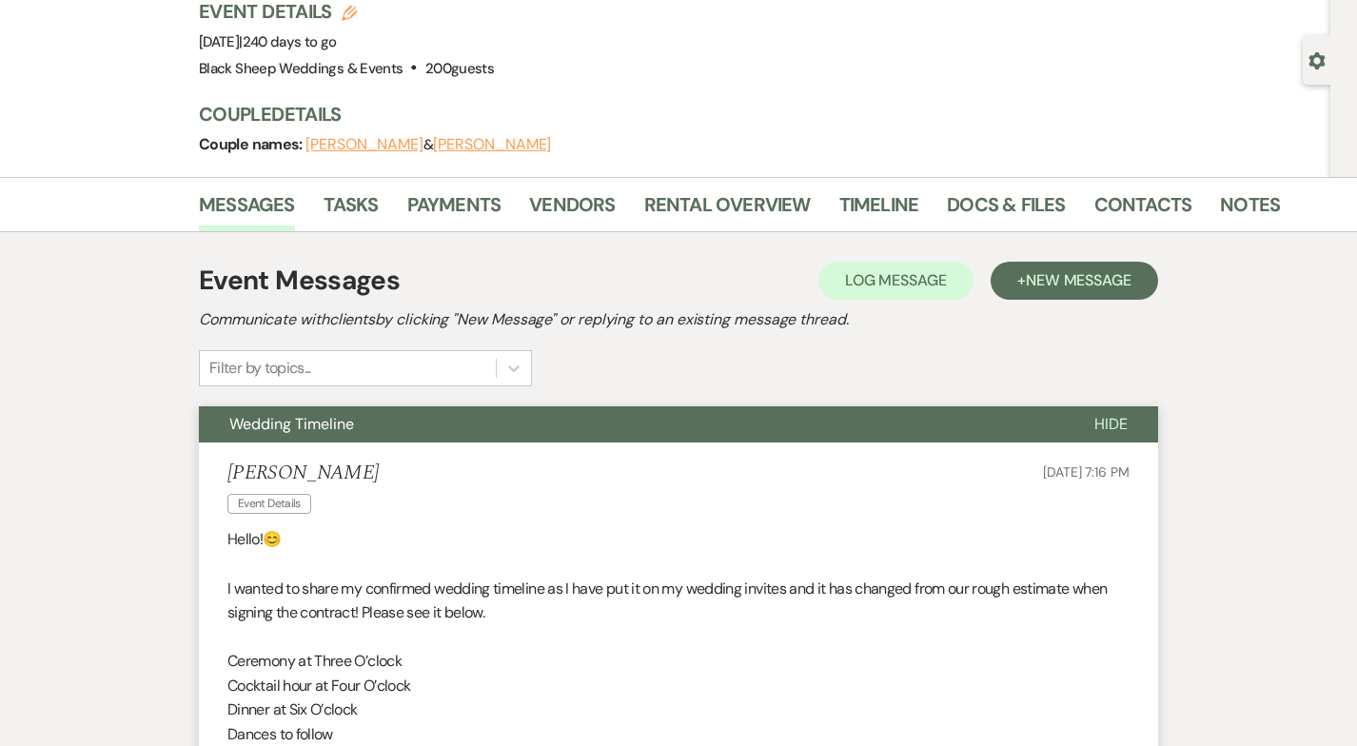
scroll to position [0, 0]
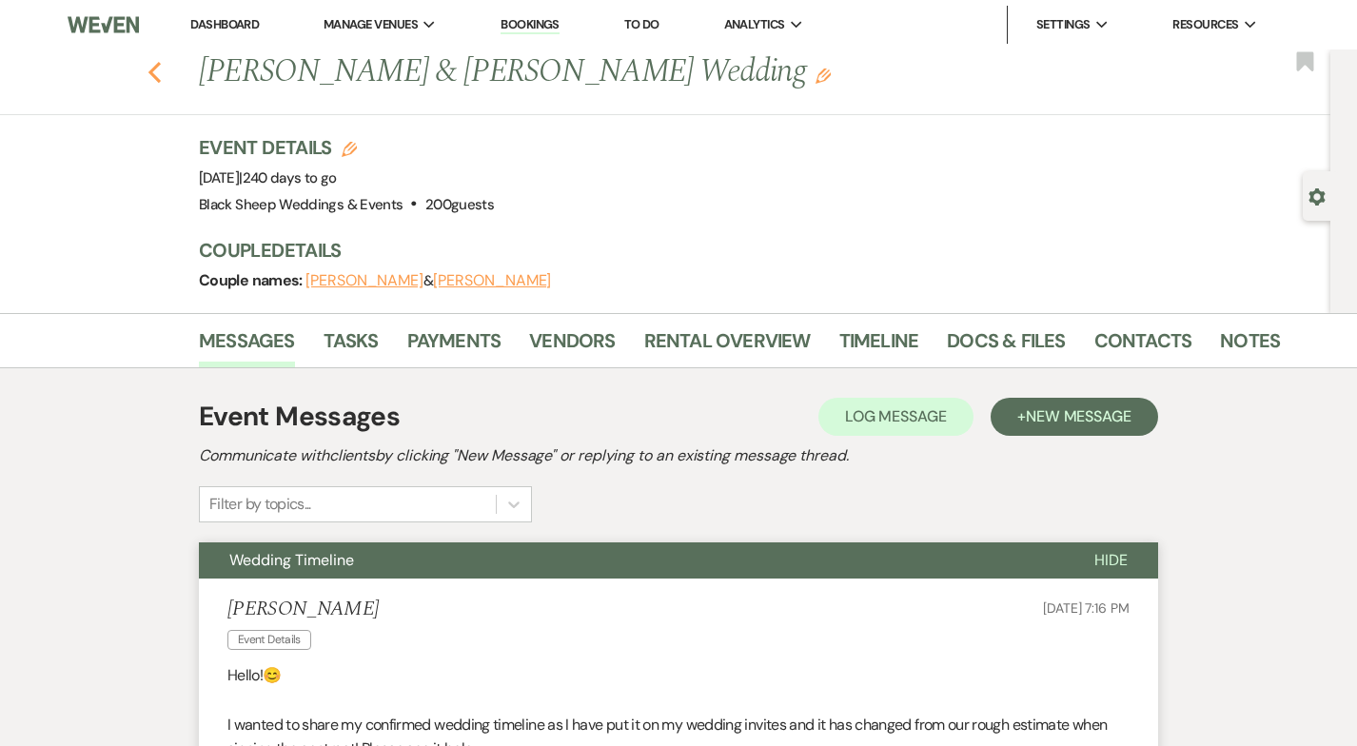
click at [149, 66] on icon "Previous" at bounding box center [154, 72] width 14 height 23
